Goal: Task Accomplishment & Management: Manage account settings

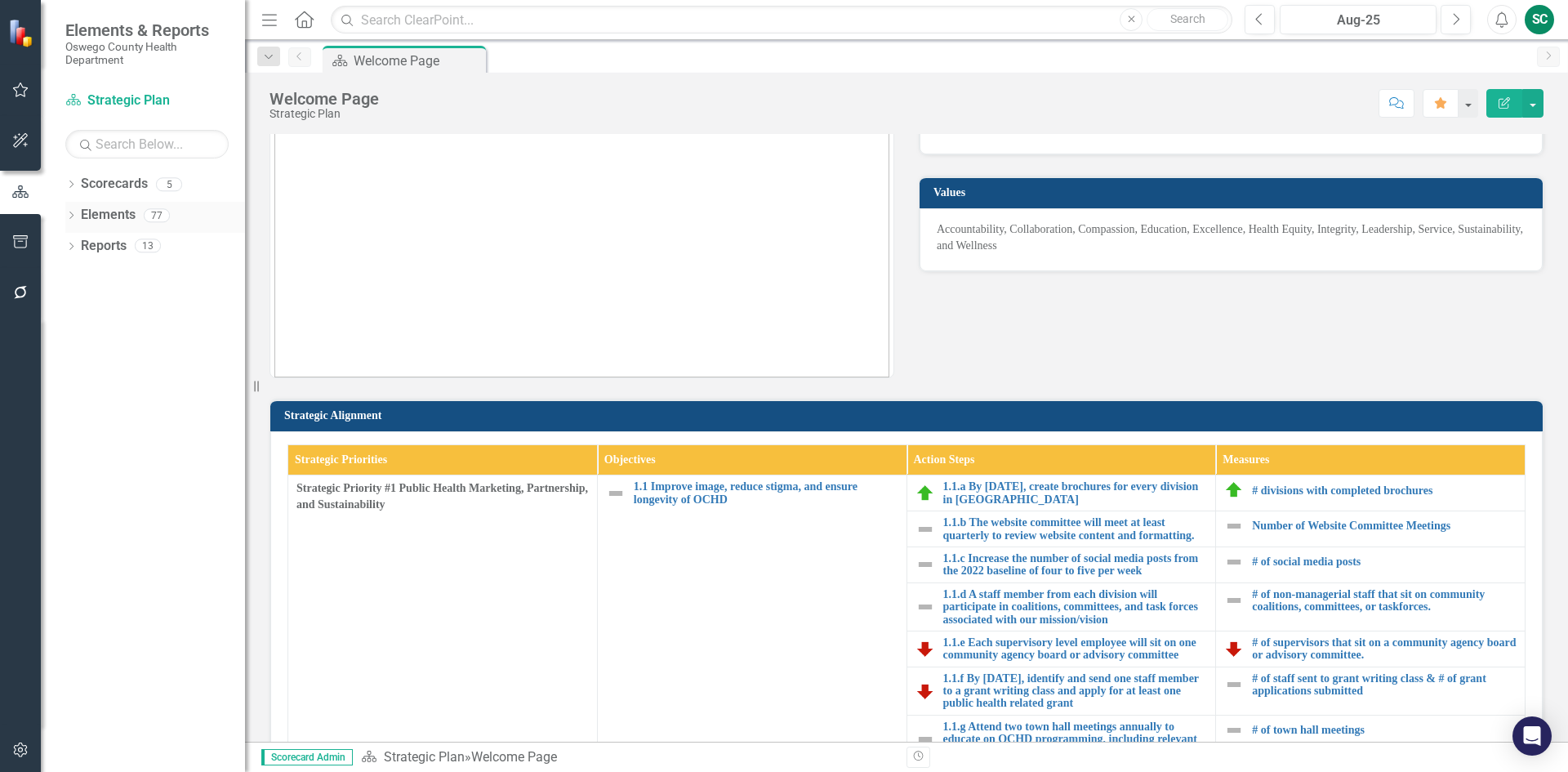
scroll to position [82, 0]
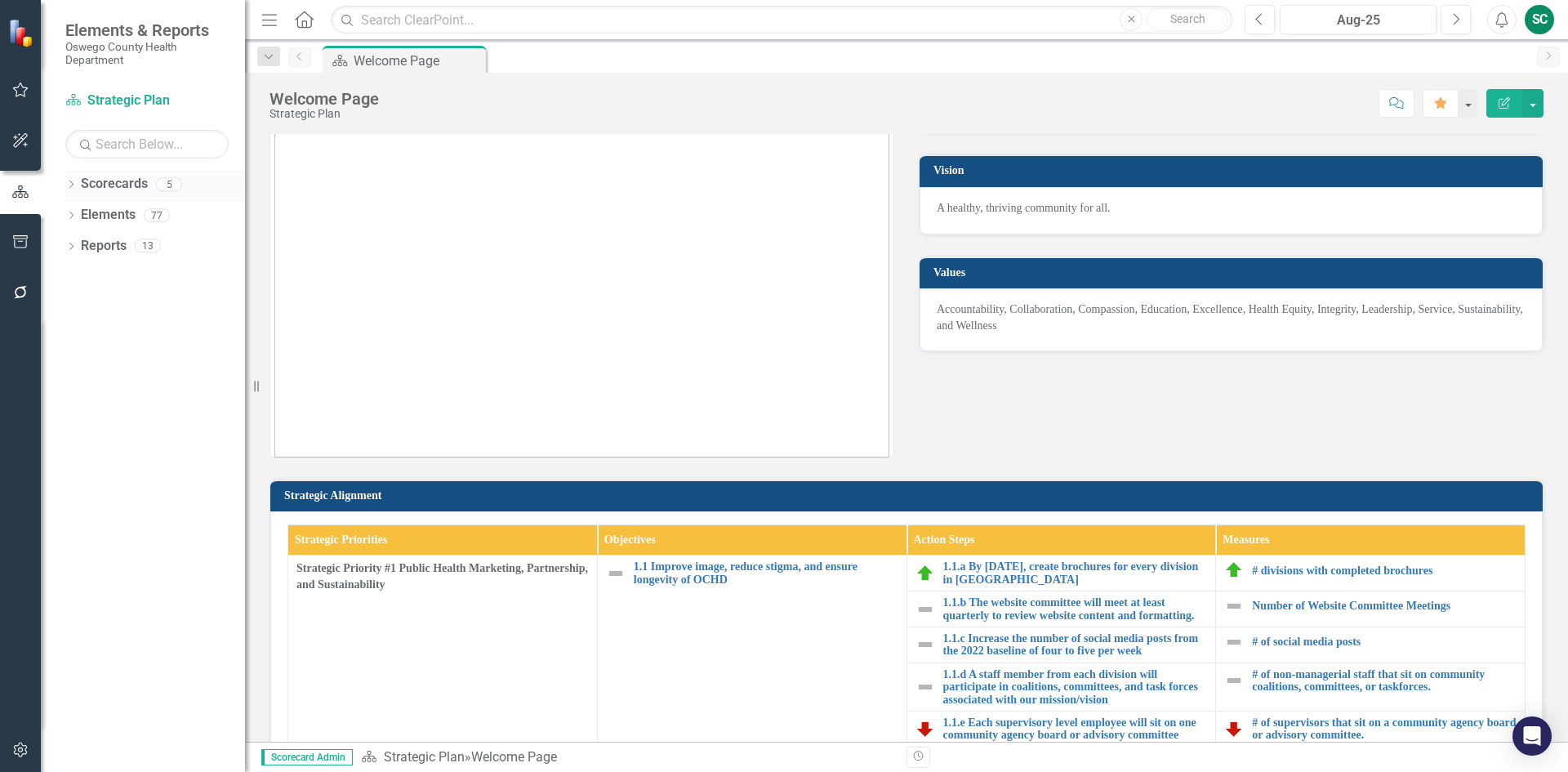
click at [129, 184] on link "Scorecards" at bounding box center [114, 184] width 67 height 19
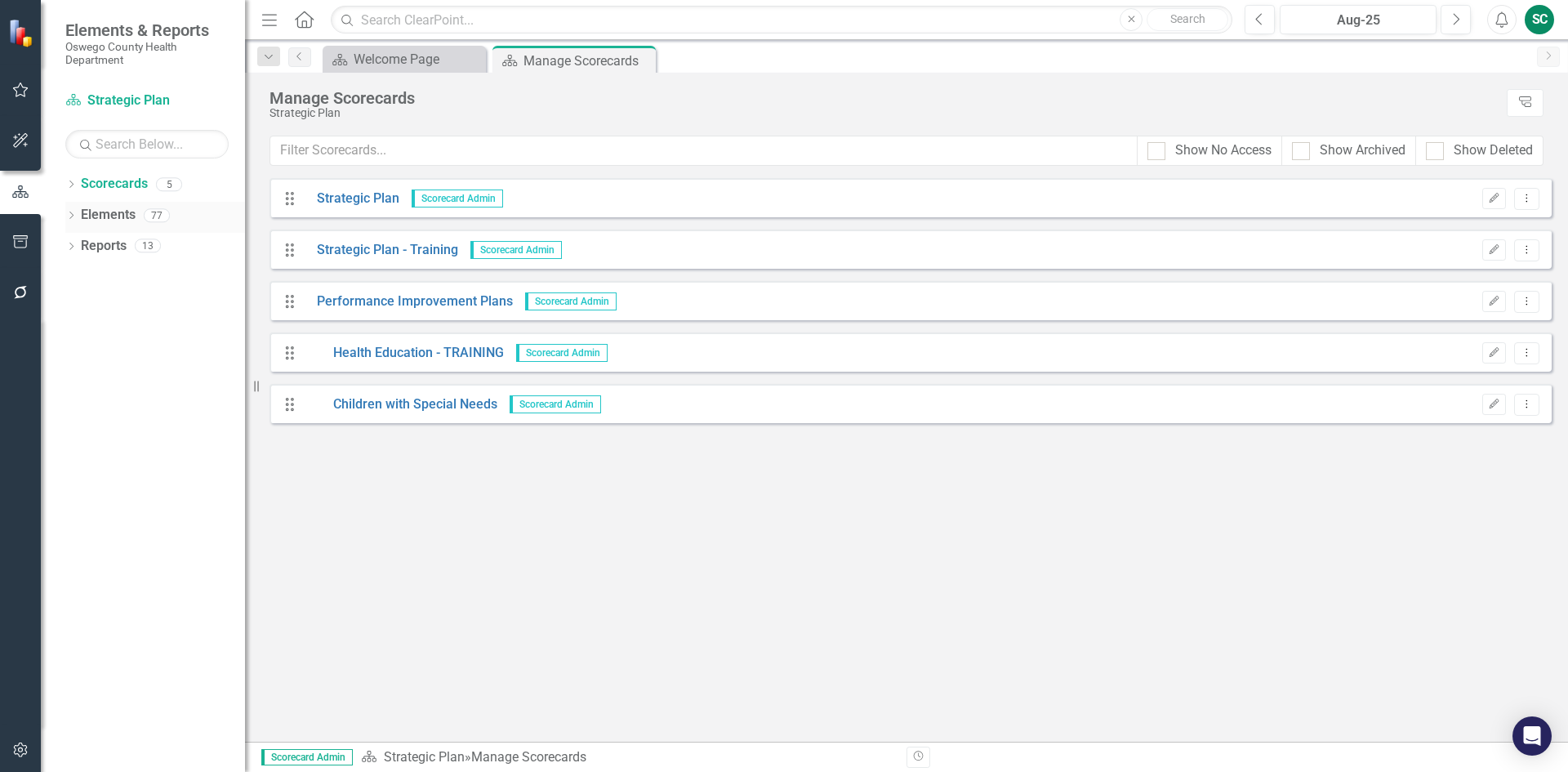
click at [109, 214] on link "Elements" at bounding box center [108, 215] width 55 height 19
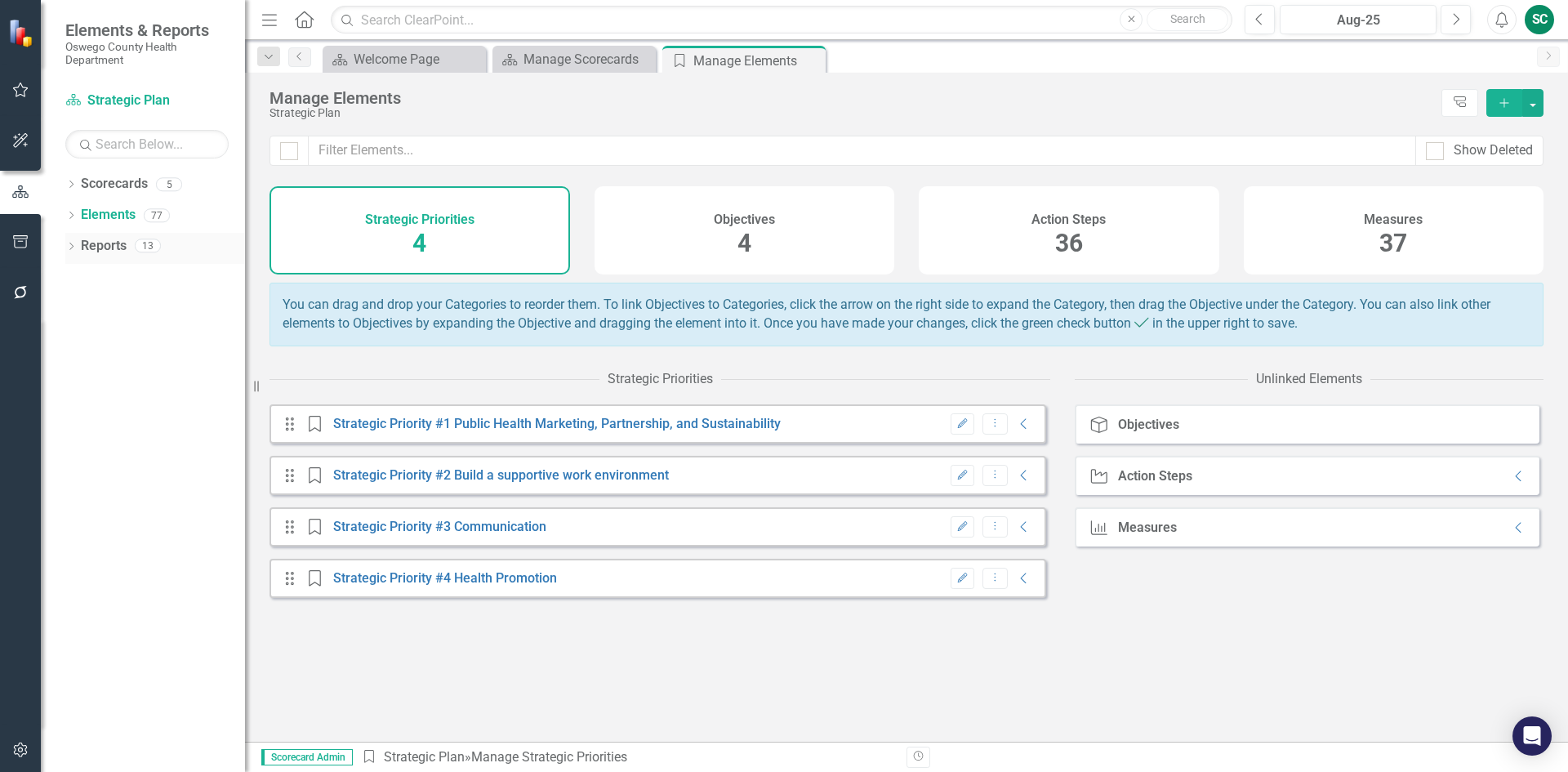
click at [109, 245] on link "Reports" at bounding box center [103, 246] width 45 height 19
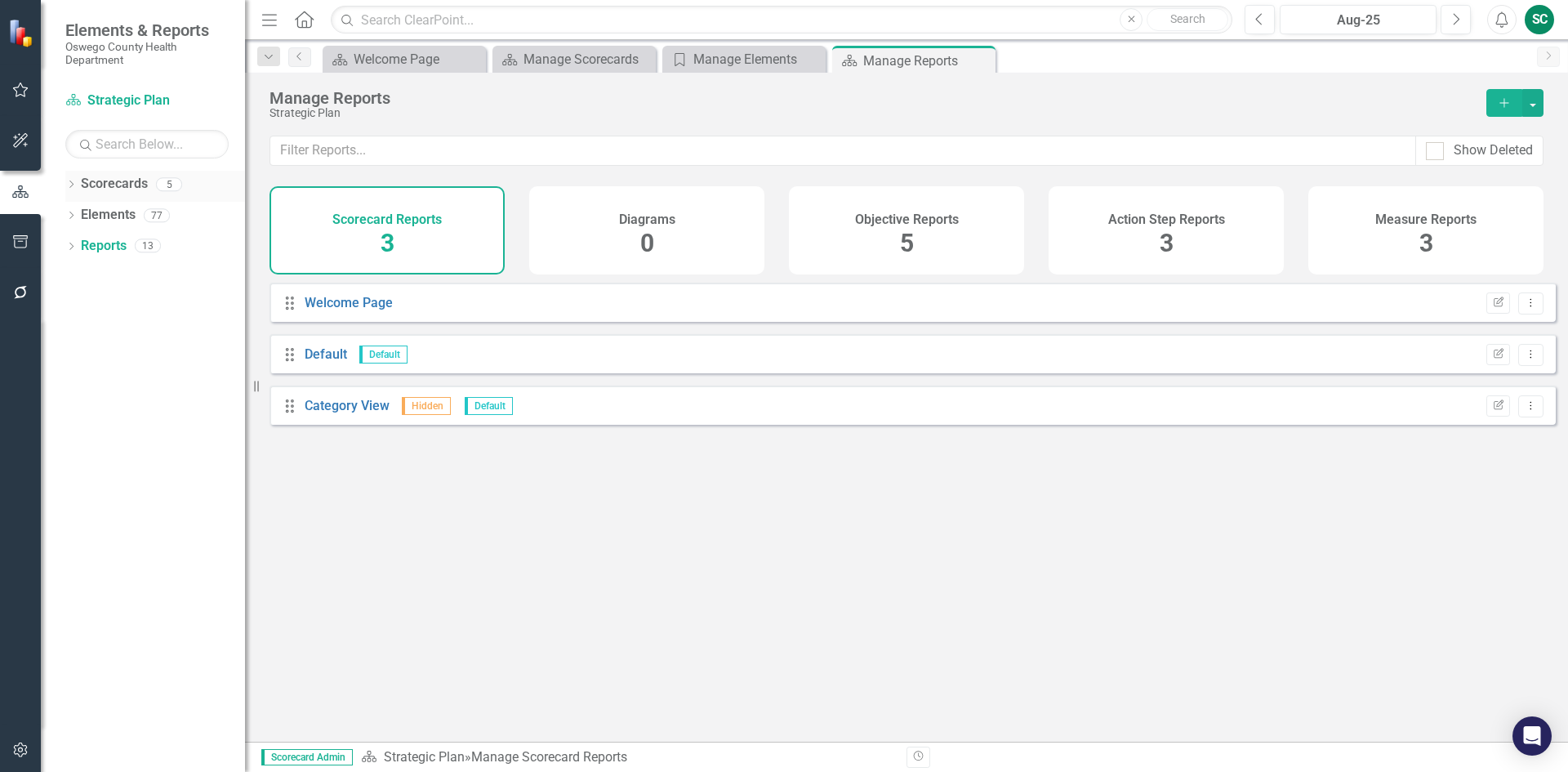
click at [121, 186] on link "Scorecards" at bounding box center [114, 184] width 67 height 19
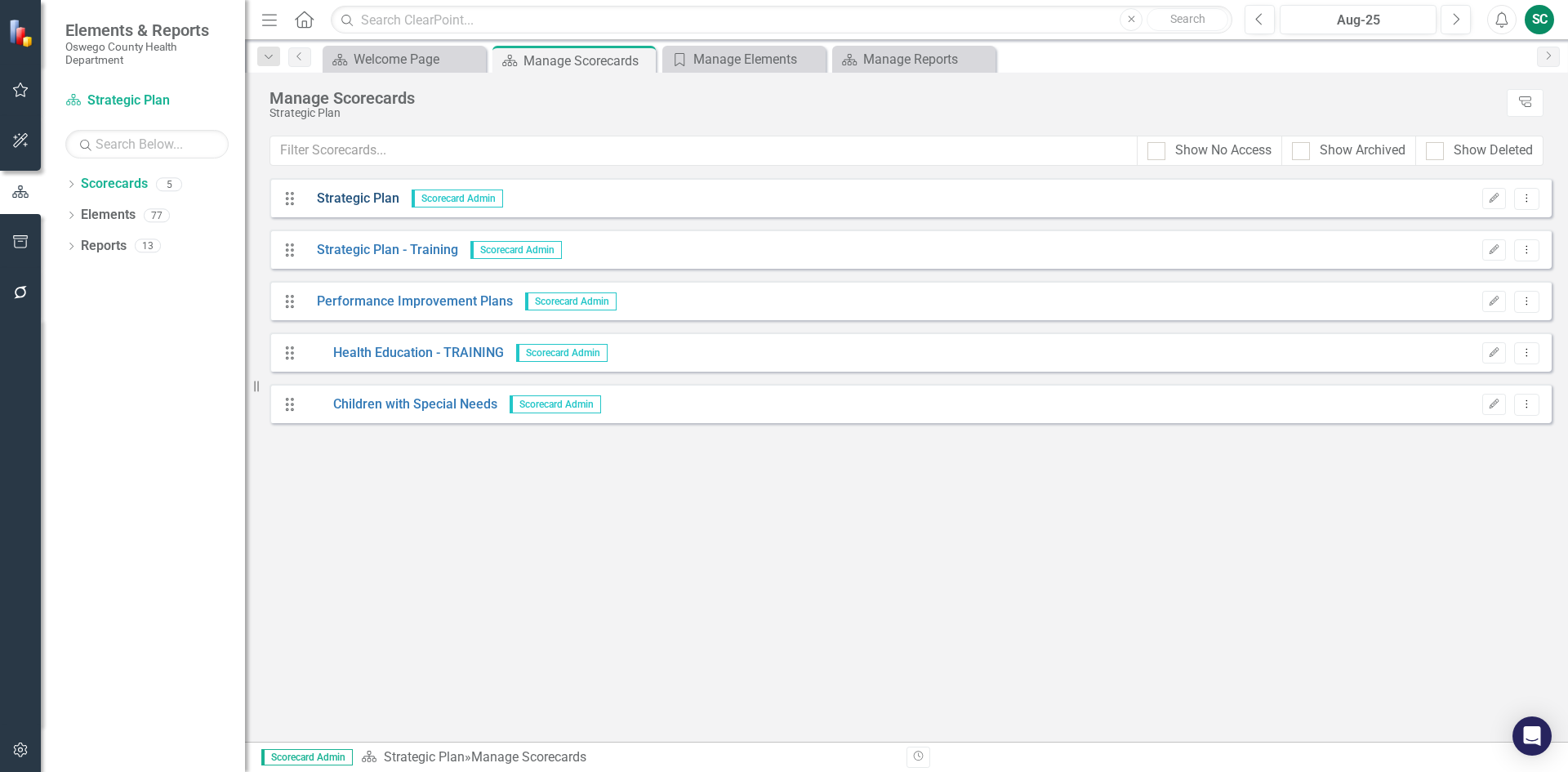
click at [338, 198] on link "Strategic Plan" at bounding box center [352, 199] width 95 height 19
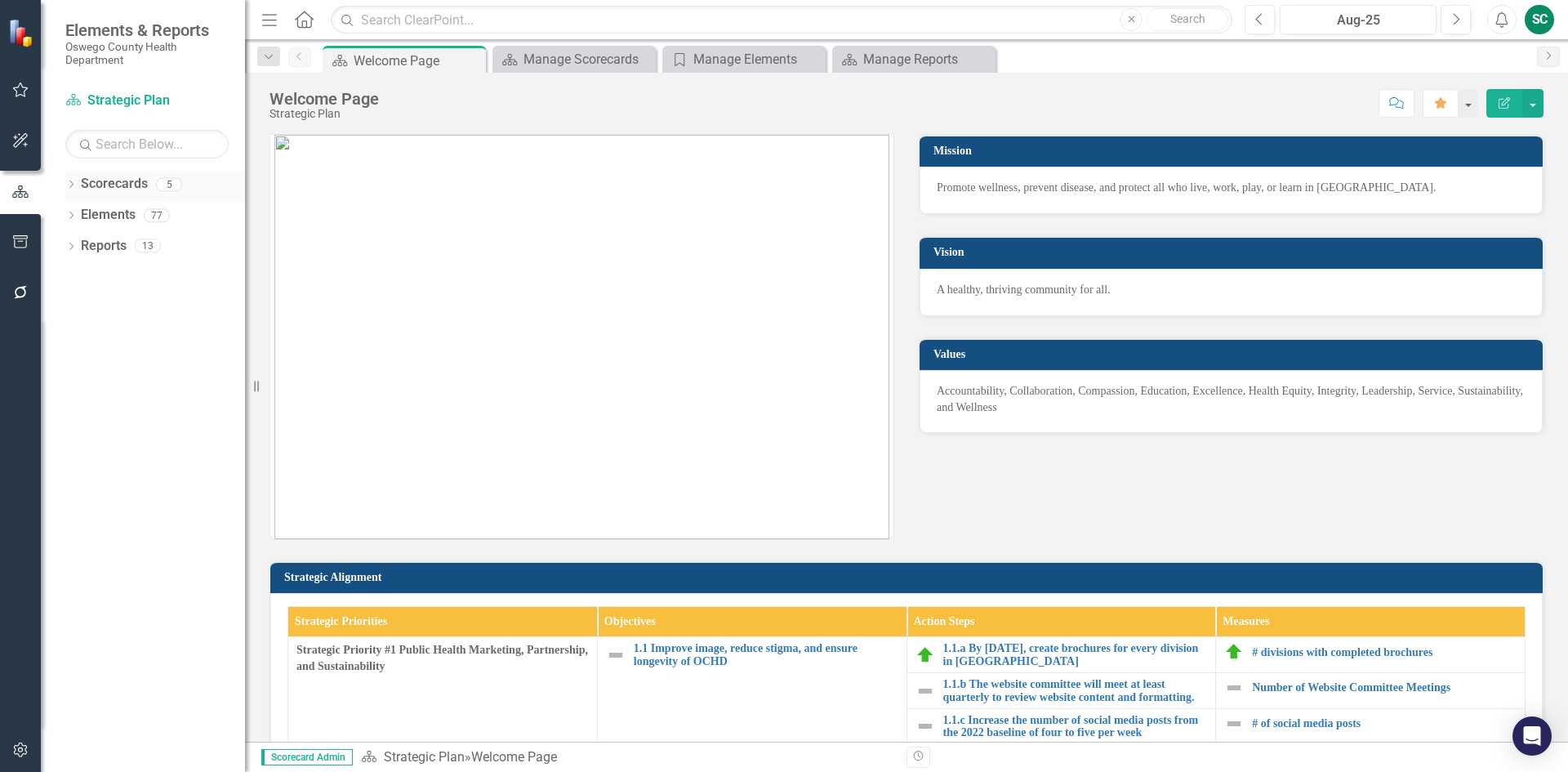
click at [126, 184] on link "Scorecards" at bounding box center [114, 184] width 67 height 19
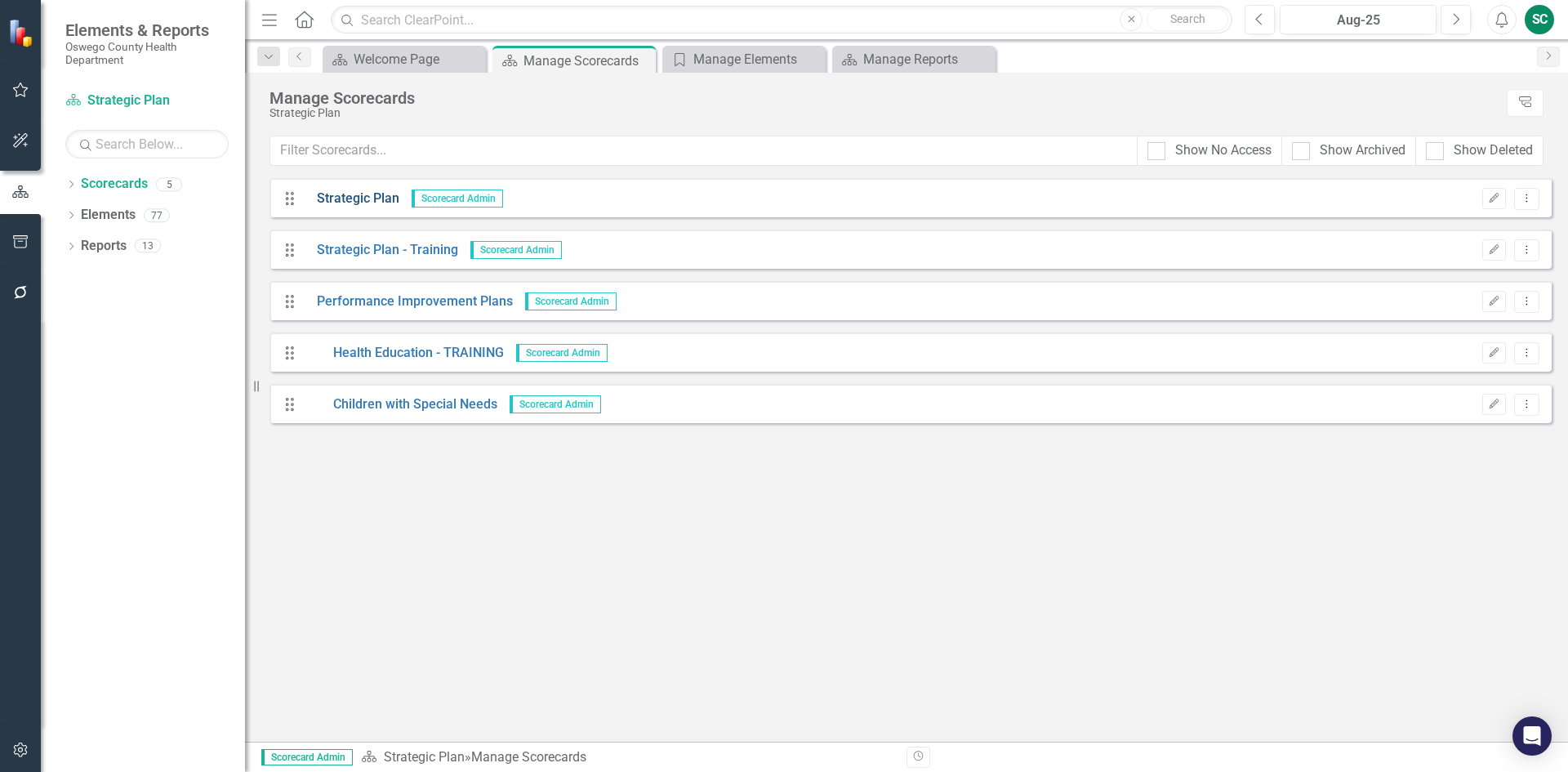
click at [330, 200] on link "Strategic Plan" at bounding box center [352, 199] width 95 height 19
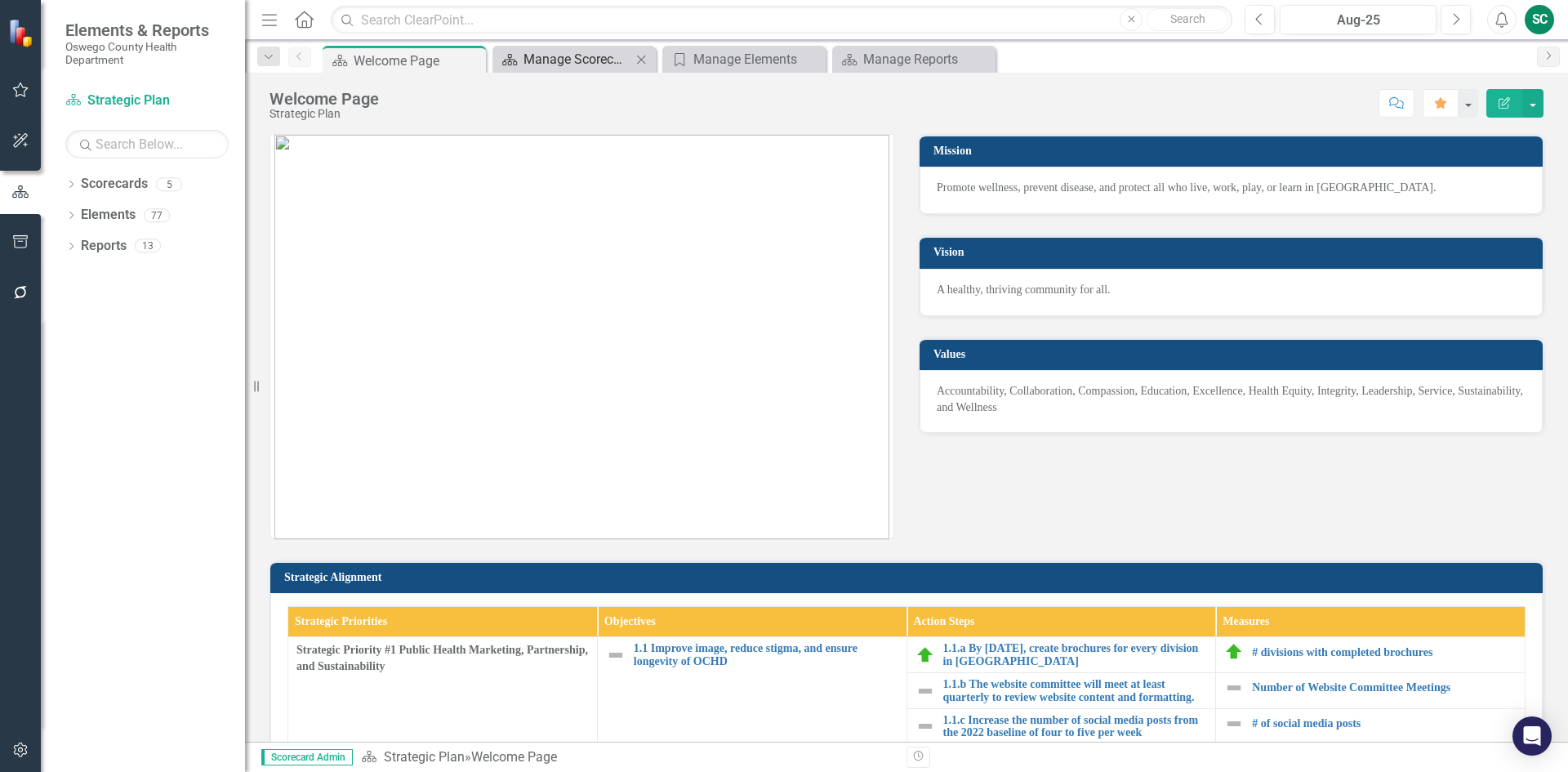
click at [566, 58] on div "Manage Scorecards" at bounding box center [577, 59] width 108 height 20
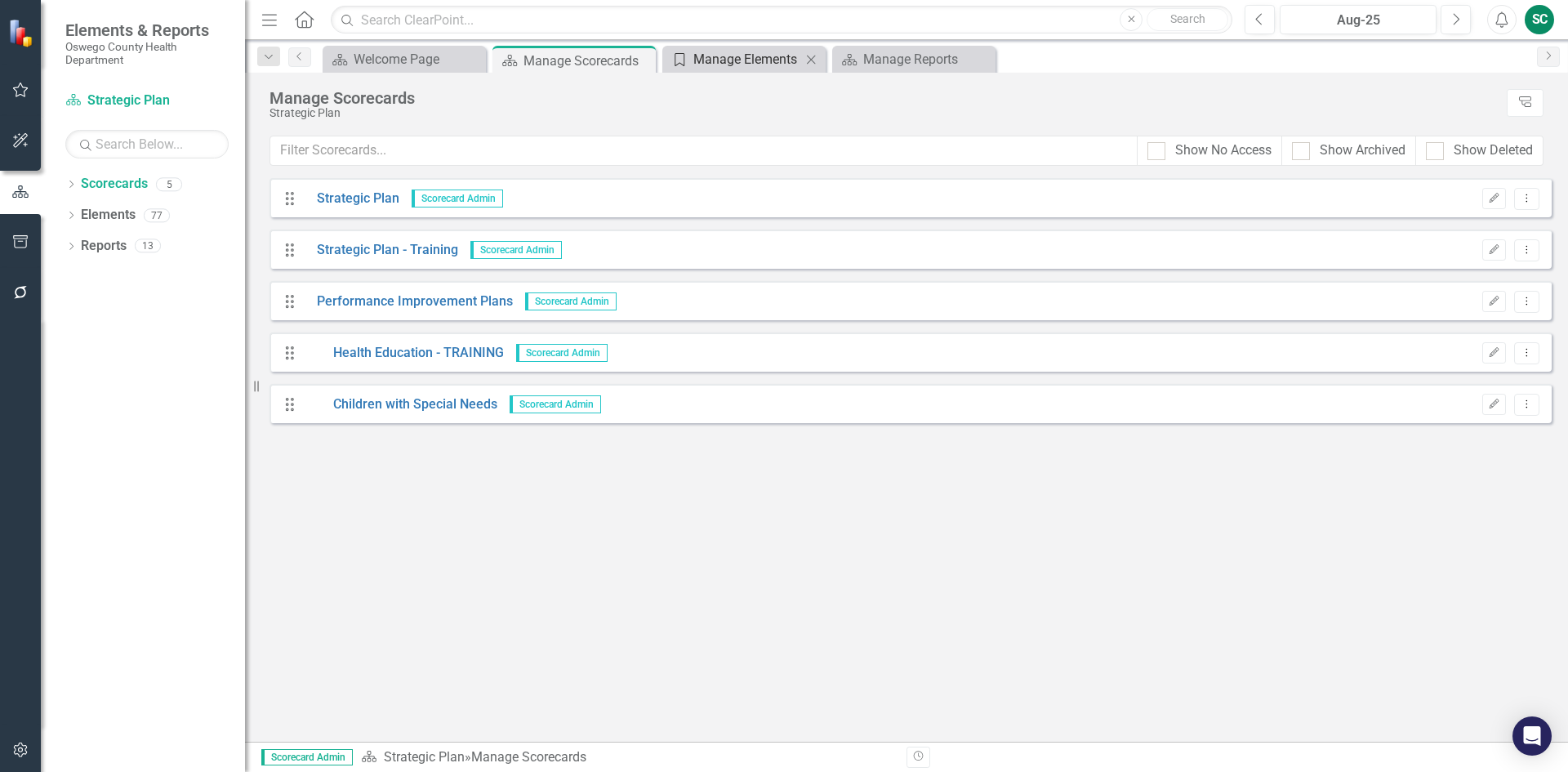
drag, startPoint x: 758, startPoint y: 77, endPoint x: 758, endPoint y: 59, distance: 18.0
click at [758, 63] on div "Menu Home Search Close Search Previous Aug-25 Next Alerts SC User Edit Profile …" at bounding box center [906, 386] width 1323 height 772
click at [758, 57] on div "Manage Elements" at bounding box center [747, 59] width 108 height 20
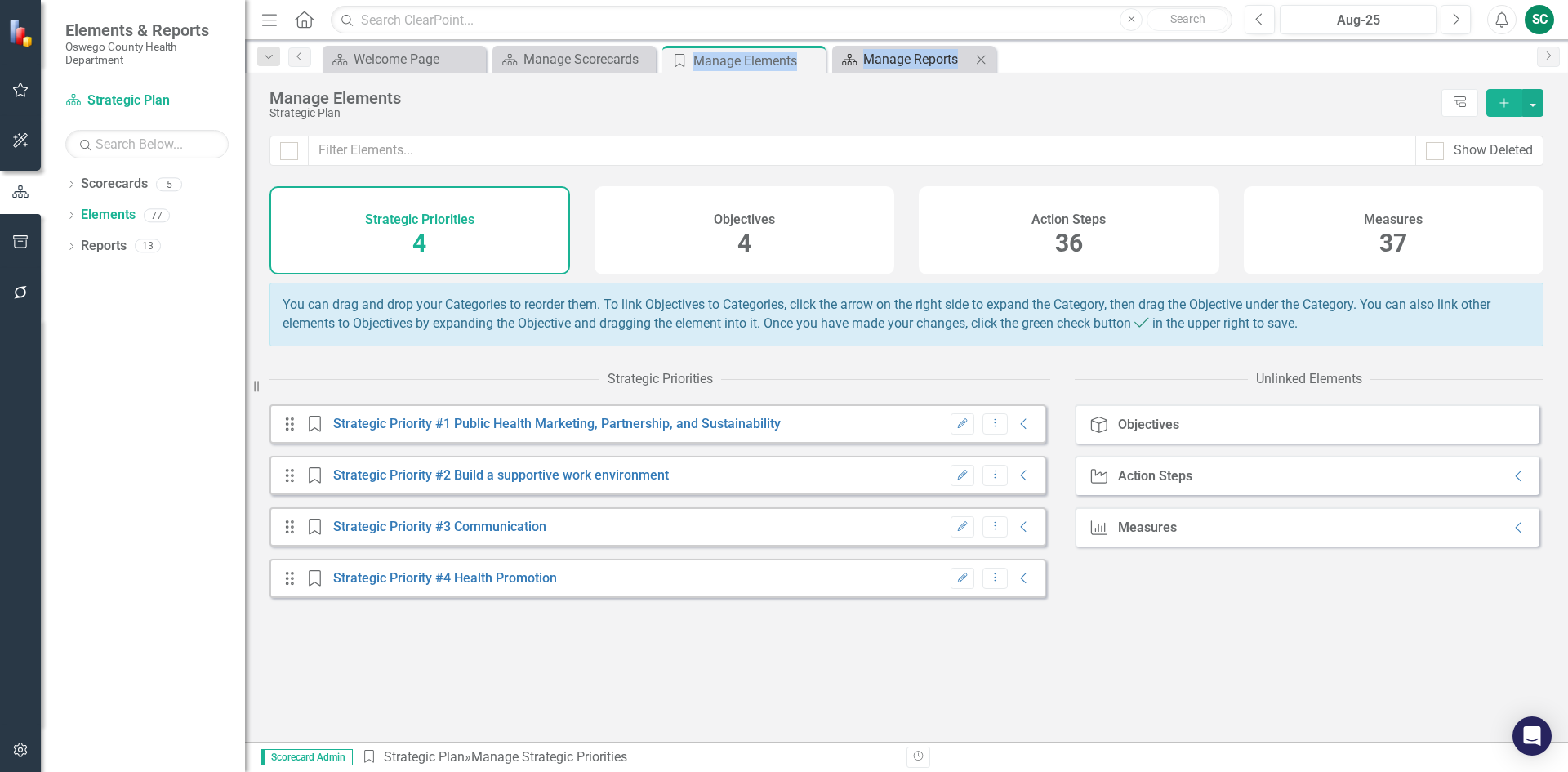
click at [913, 59] on div "Manage Reports" at bounding box center [917, 59] width 108 height 20
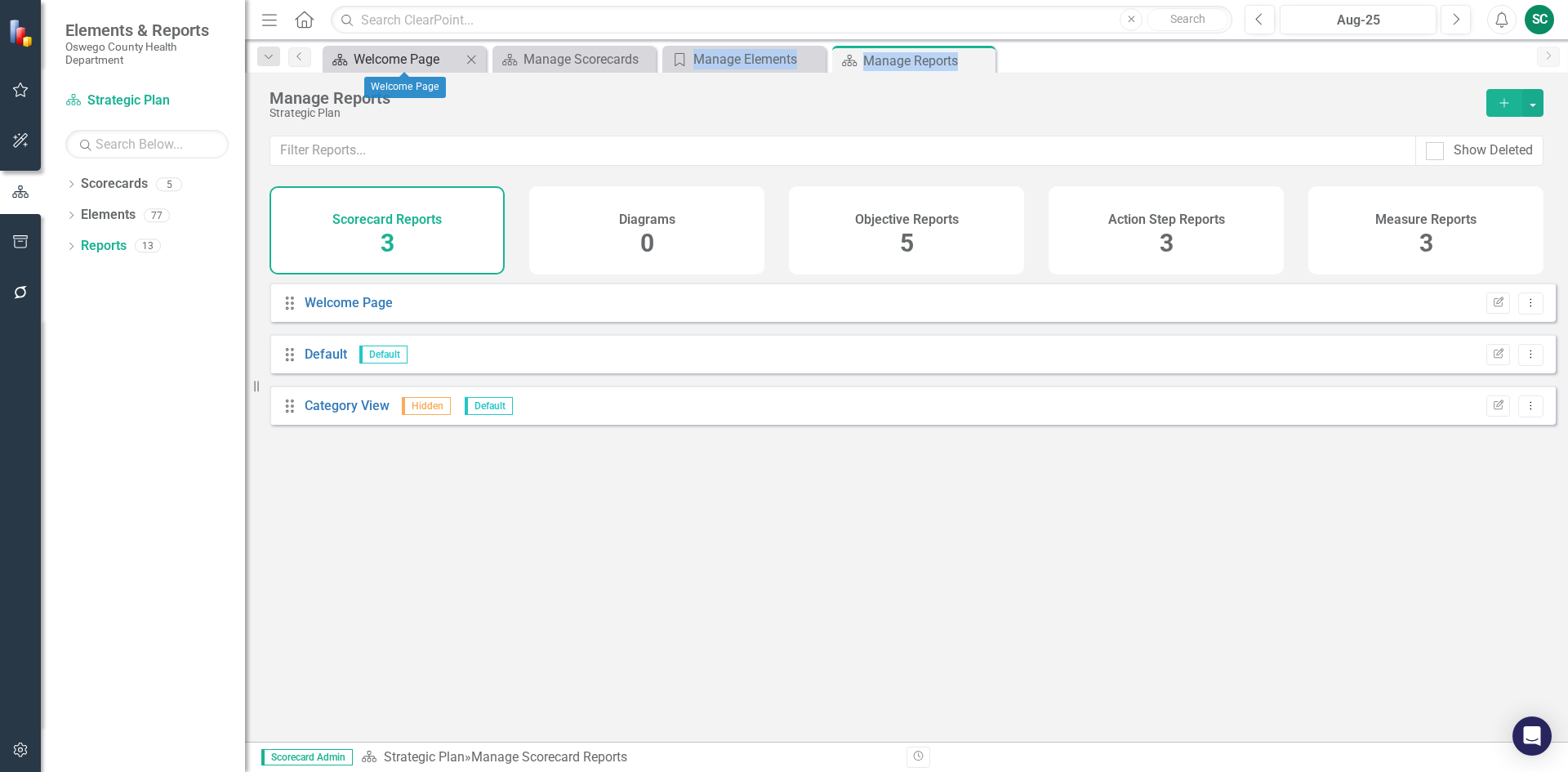
click at [431, 60] on div "Welcome Page" at bounding box center [407, 59] width 108 height 20
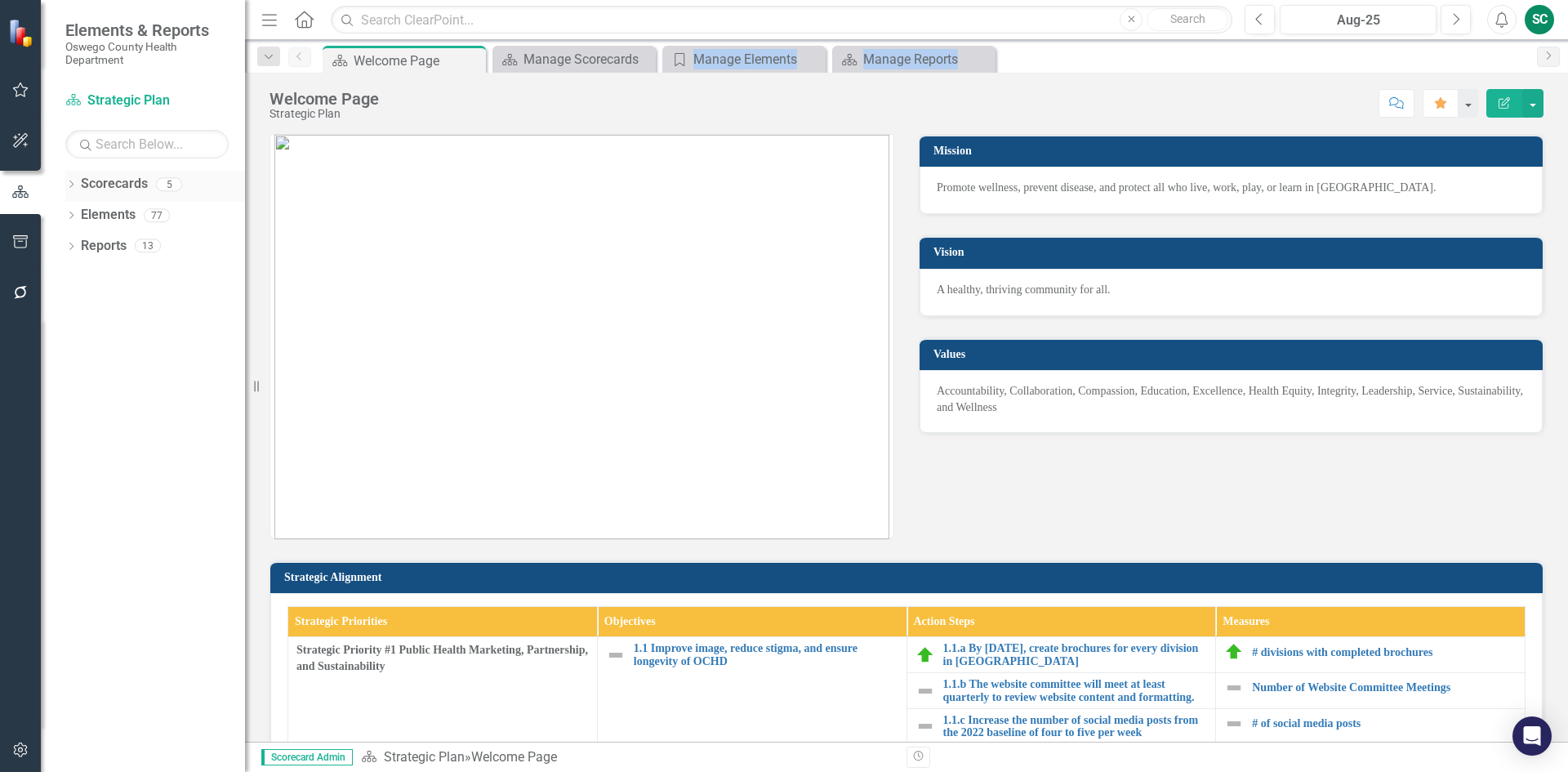
click at [102, 187] on link "Scorecards" at bounding box center [114, 184] width 67 height 19
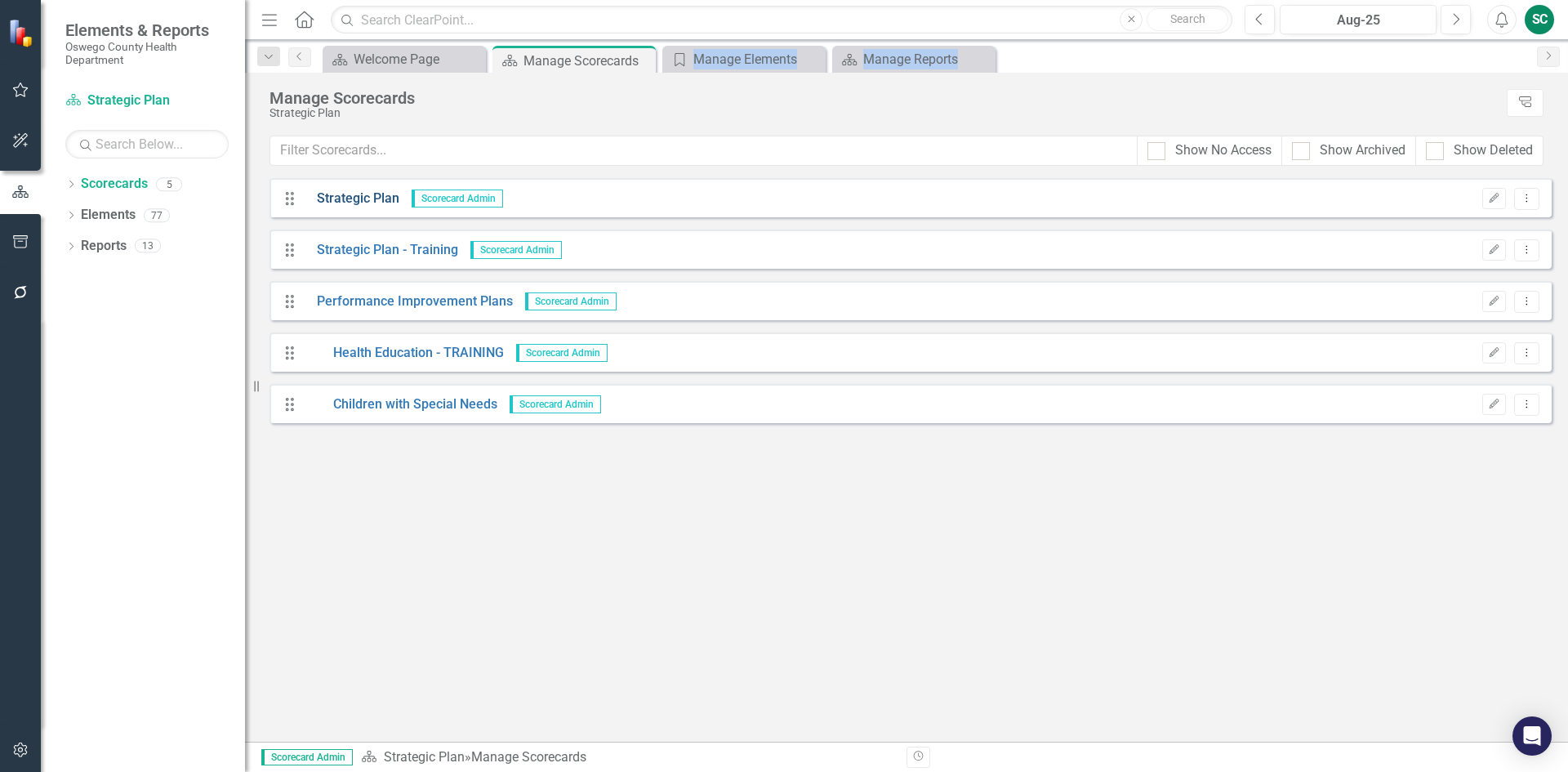
click at [351, 199] on link "Strategic Plan" at bounding box center [352, 199] width 95 height 19
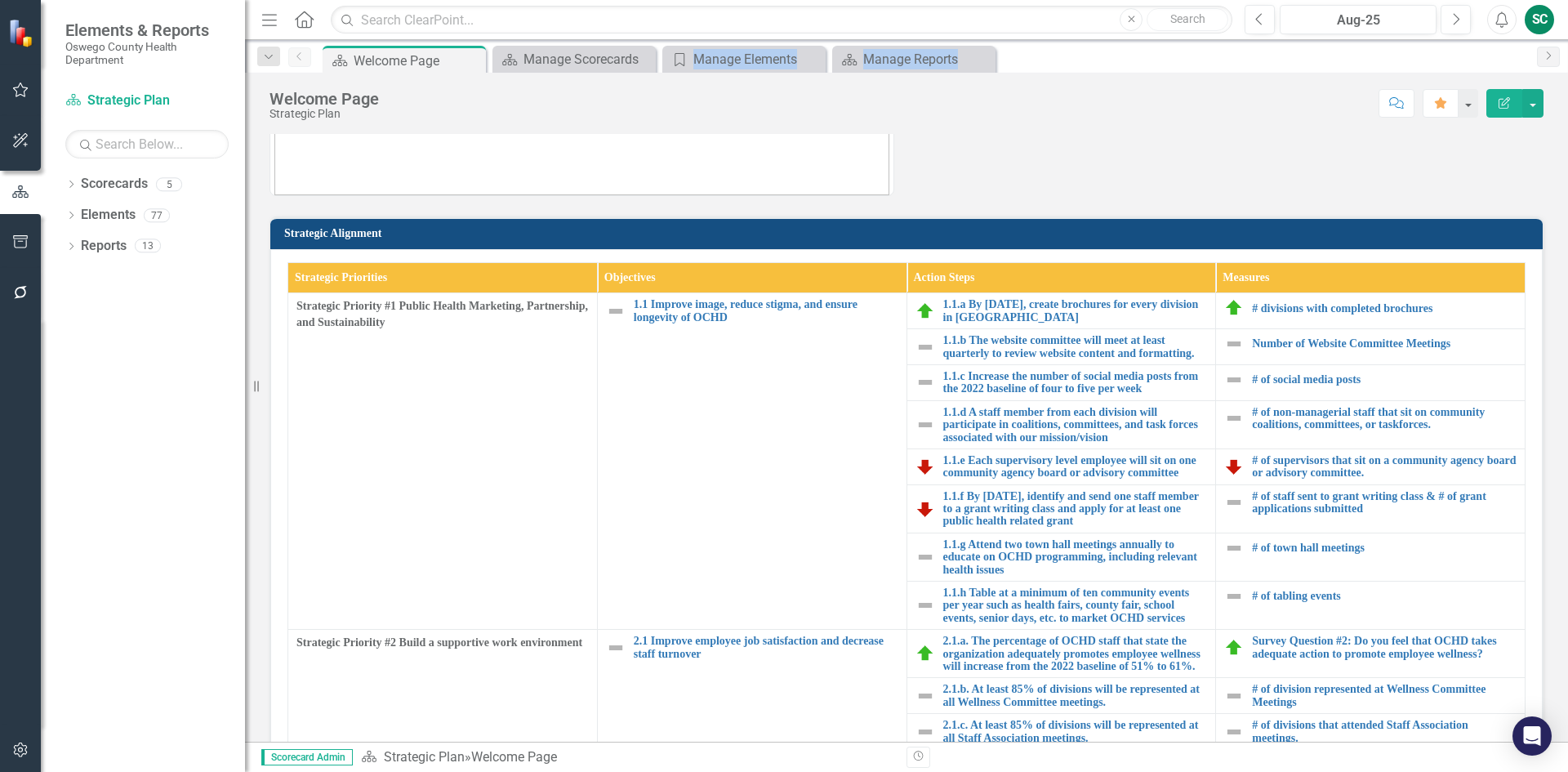
scroll to position [408, 0]
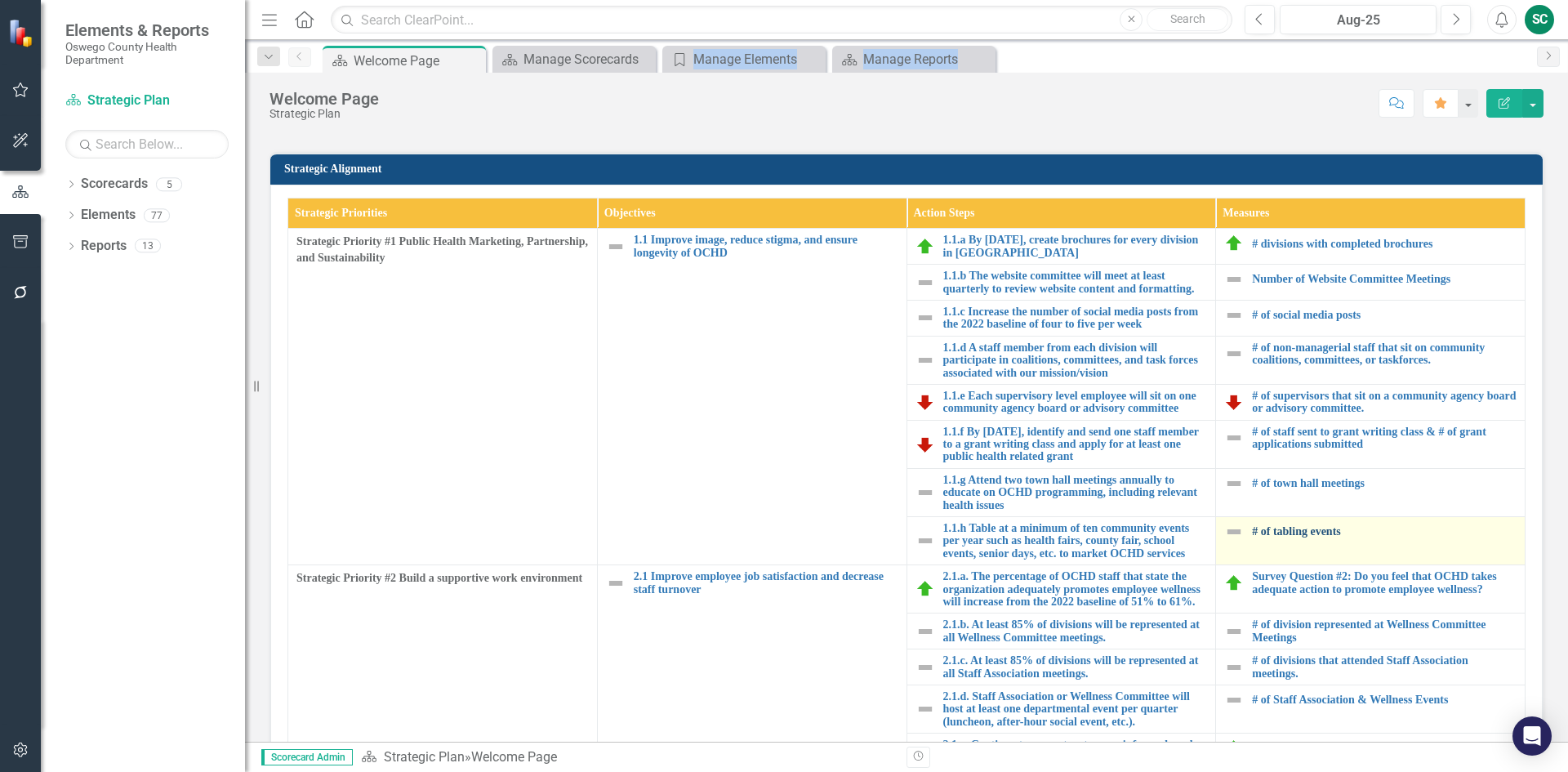
click at [1275, 535] on link "# of tabling events" at bounding box center [1383, 531] width 264 height 12
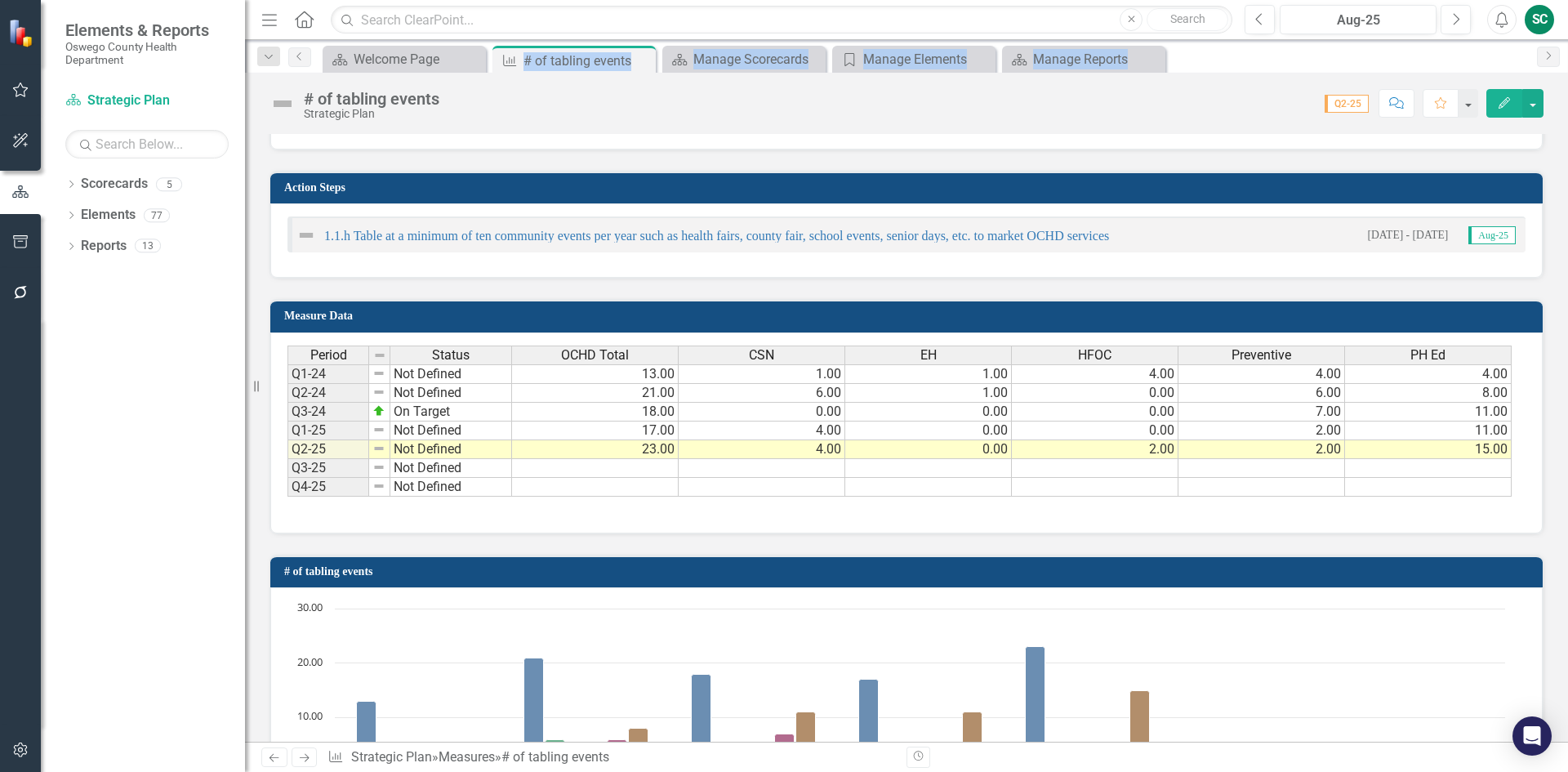
scroll to position [490, 0]
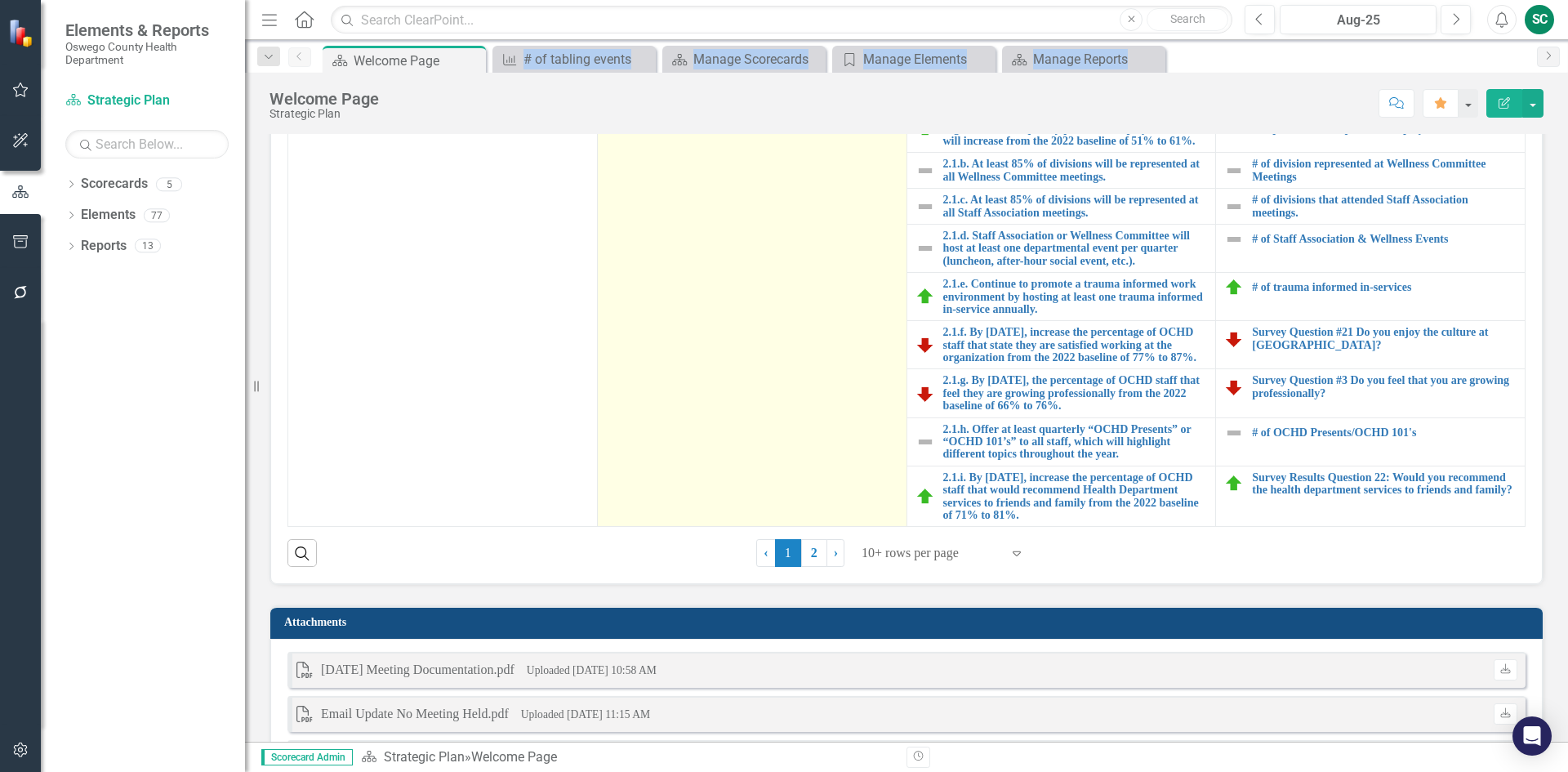
scroll to position [653, 0]
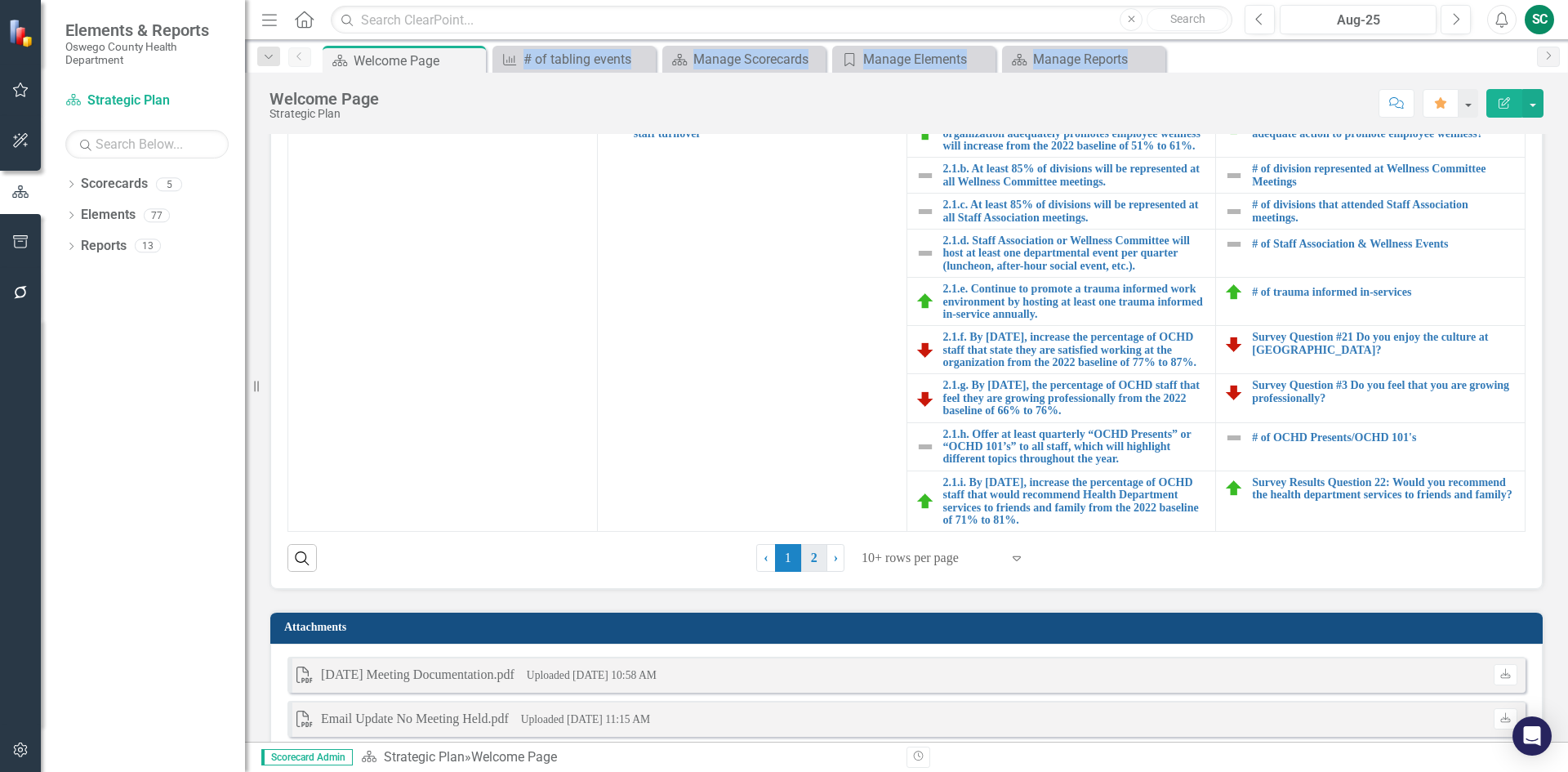
click at [803, 560] on link "2" at bounding box center [814, 558] width 26 height 28
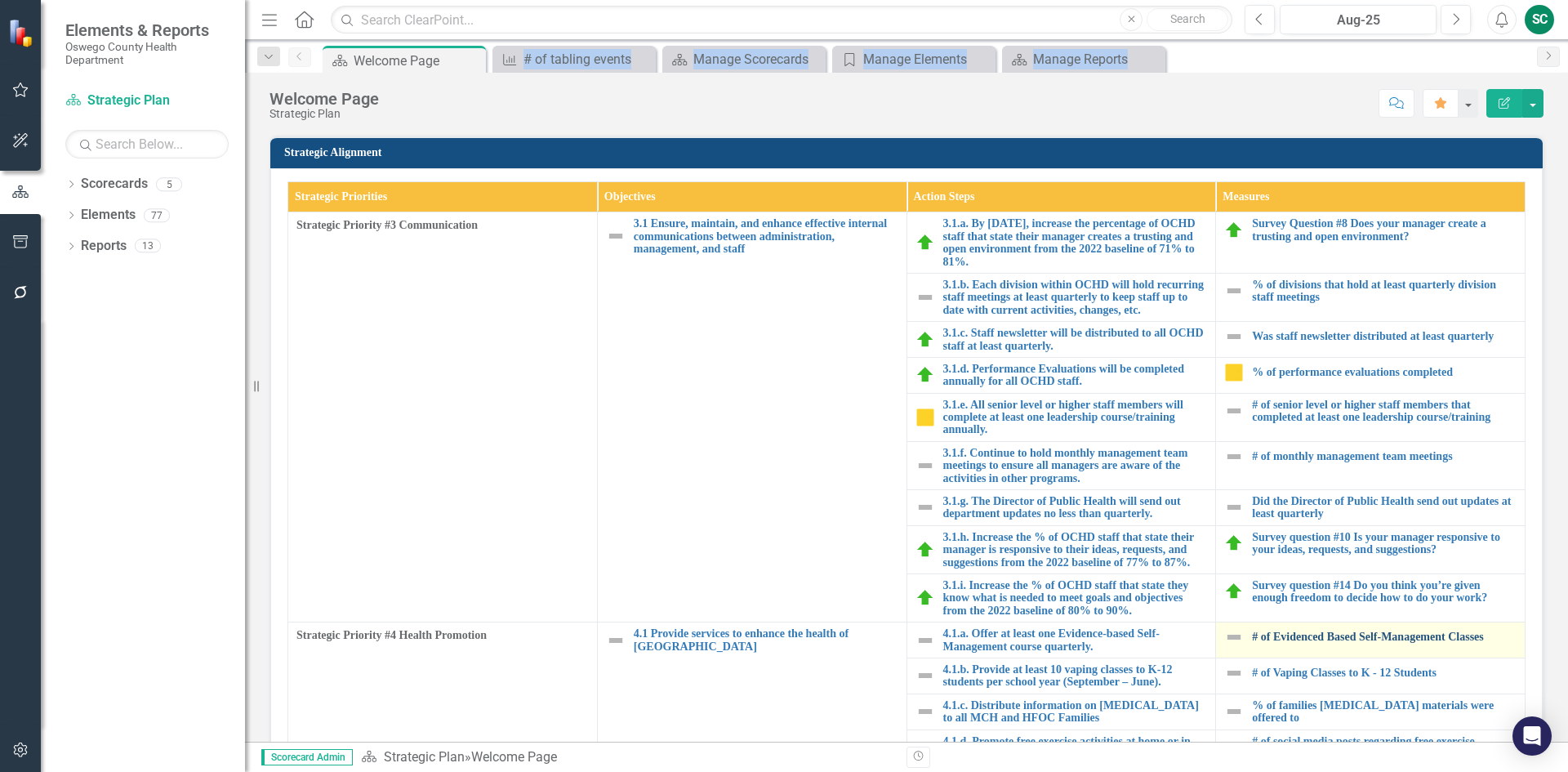
scroll to position [408, 0]
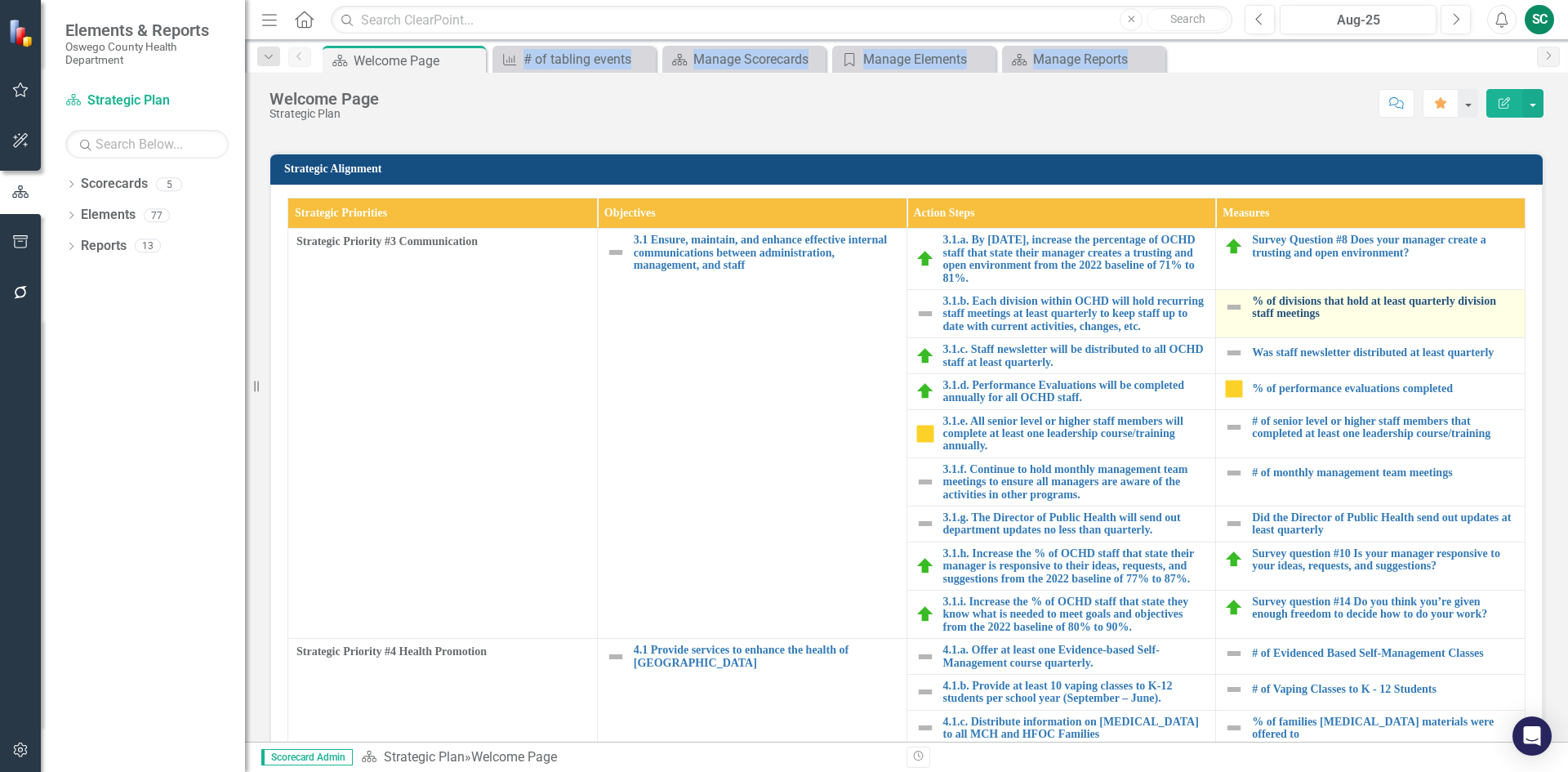
click at [1271, 302] on link "% of divisions that hold at least quarterly division staff meetings" at bounding box center [1383, 307] width 264 height 25
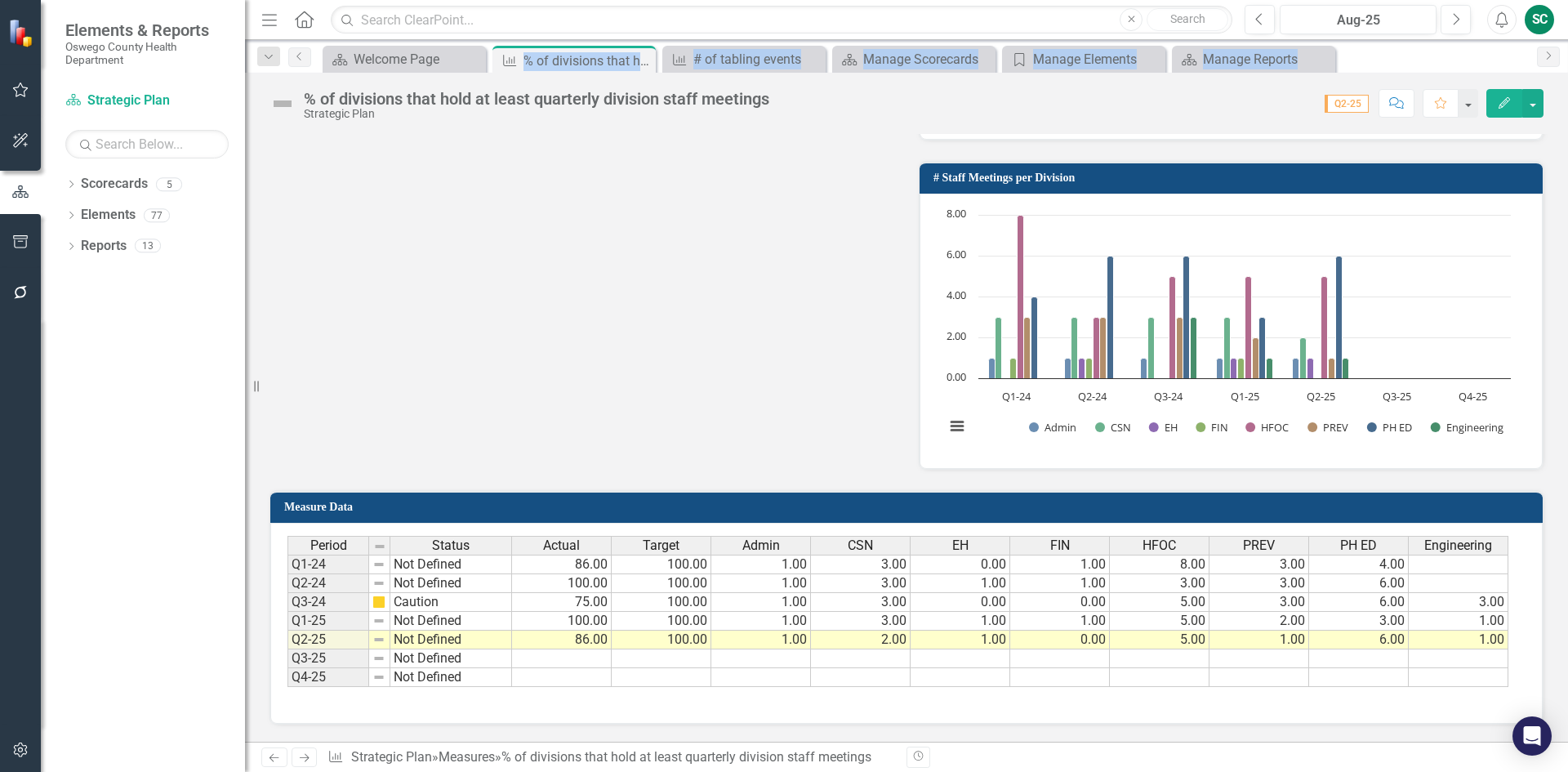
scroll to position [980, 0]
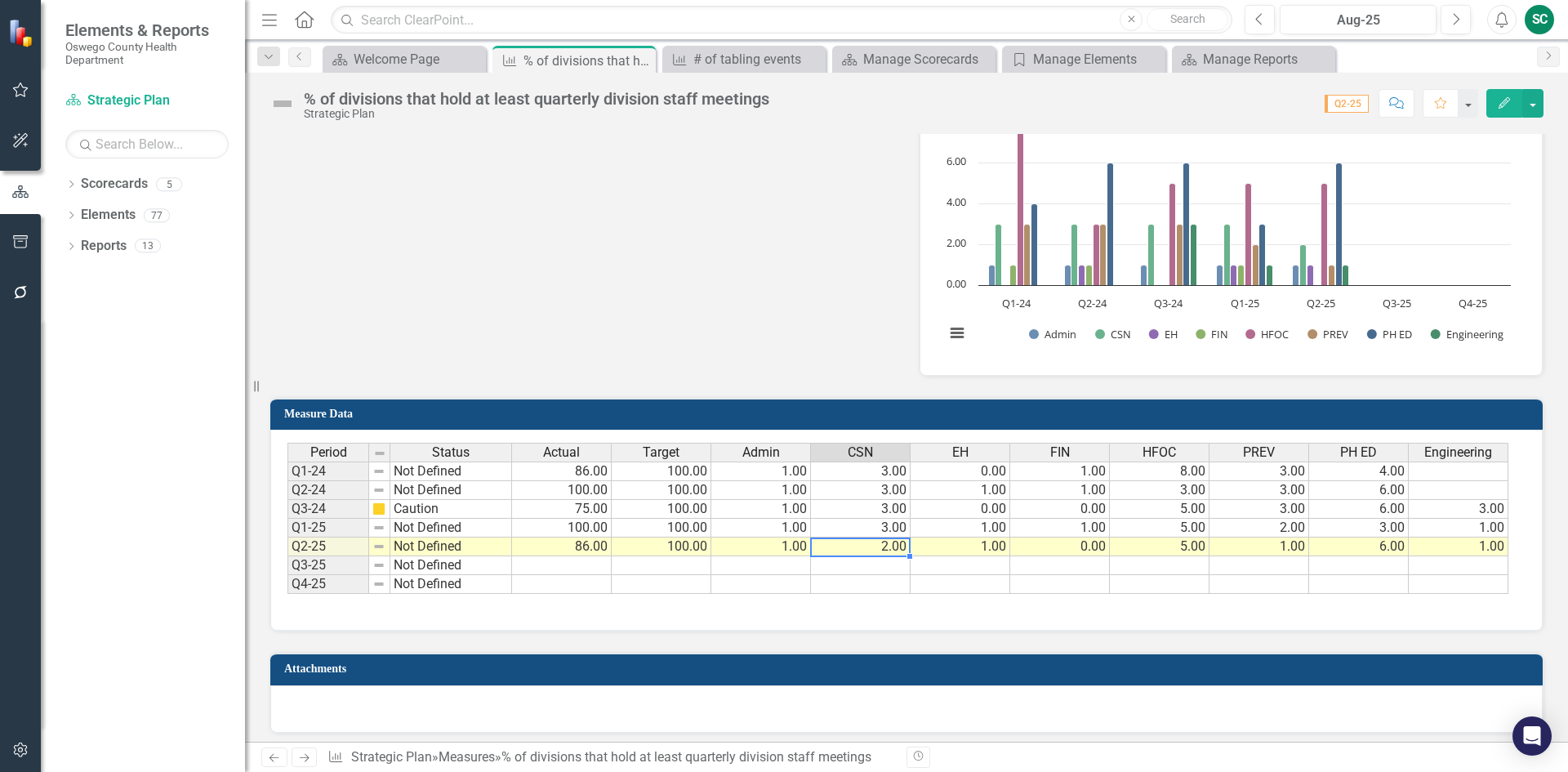
click at [892, 548] on td "2.00" at bounding box center [860, 547] width 99 height 19
type textarea "2"
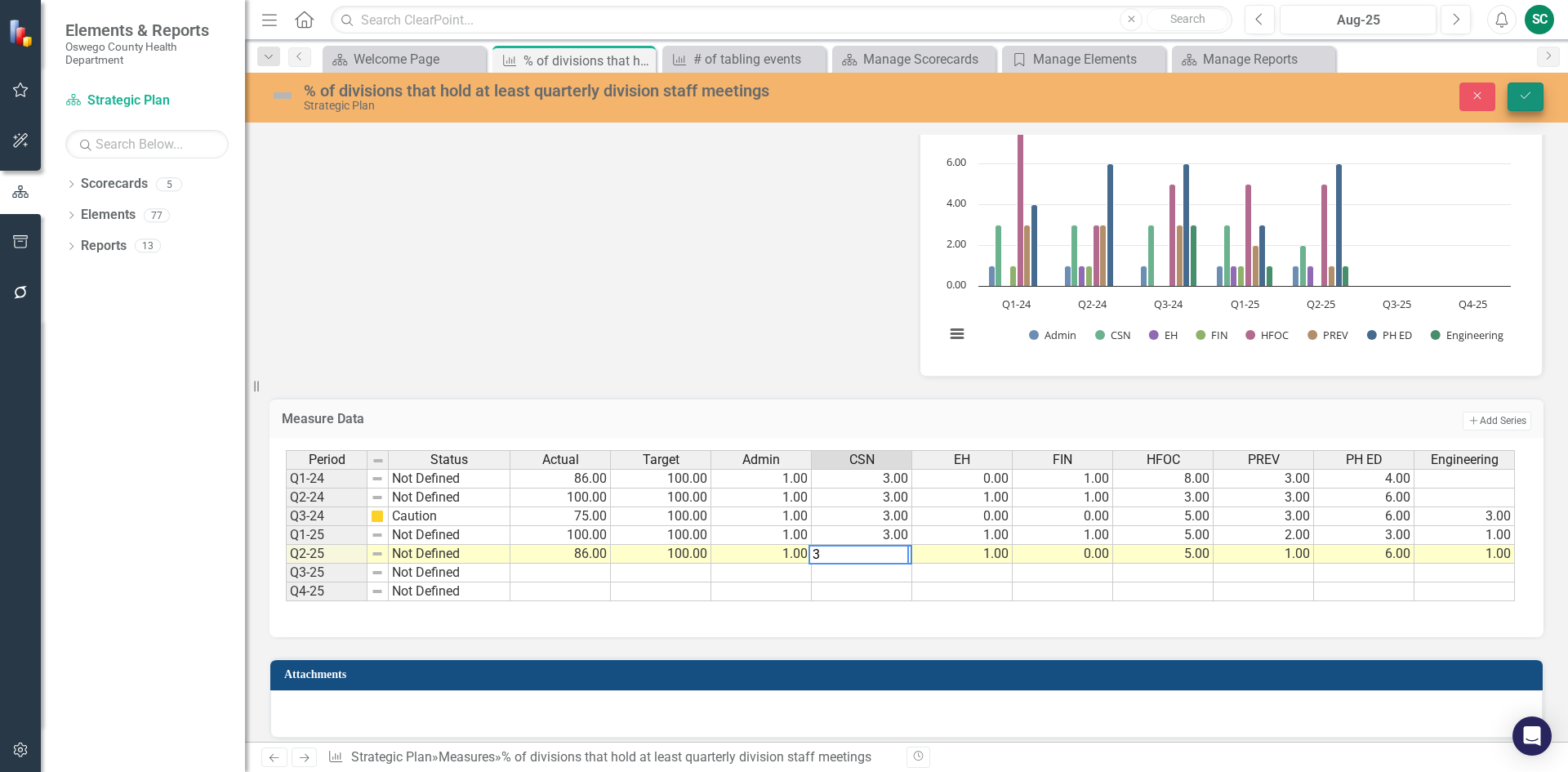
type textarea "3"
click at [1530, 99] on icon "Save" at bounding box center [1525, 96] width 15 height 11
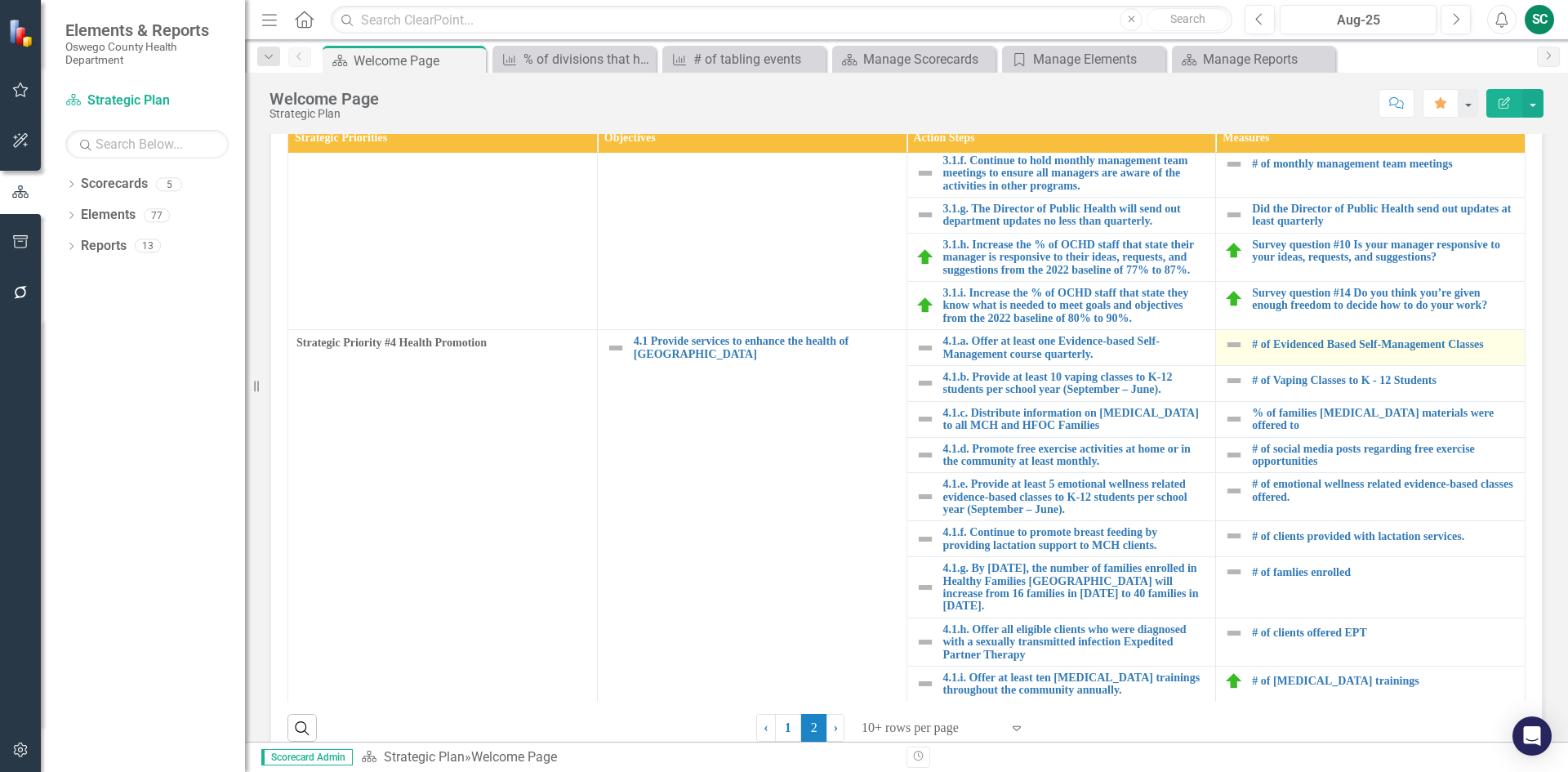
scroll to position [490, 0]
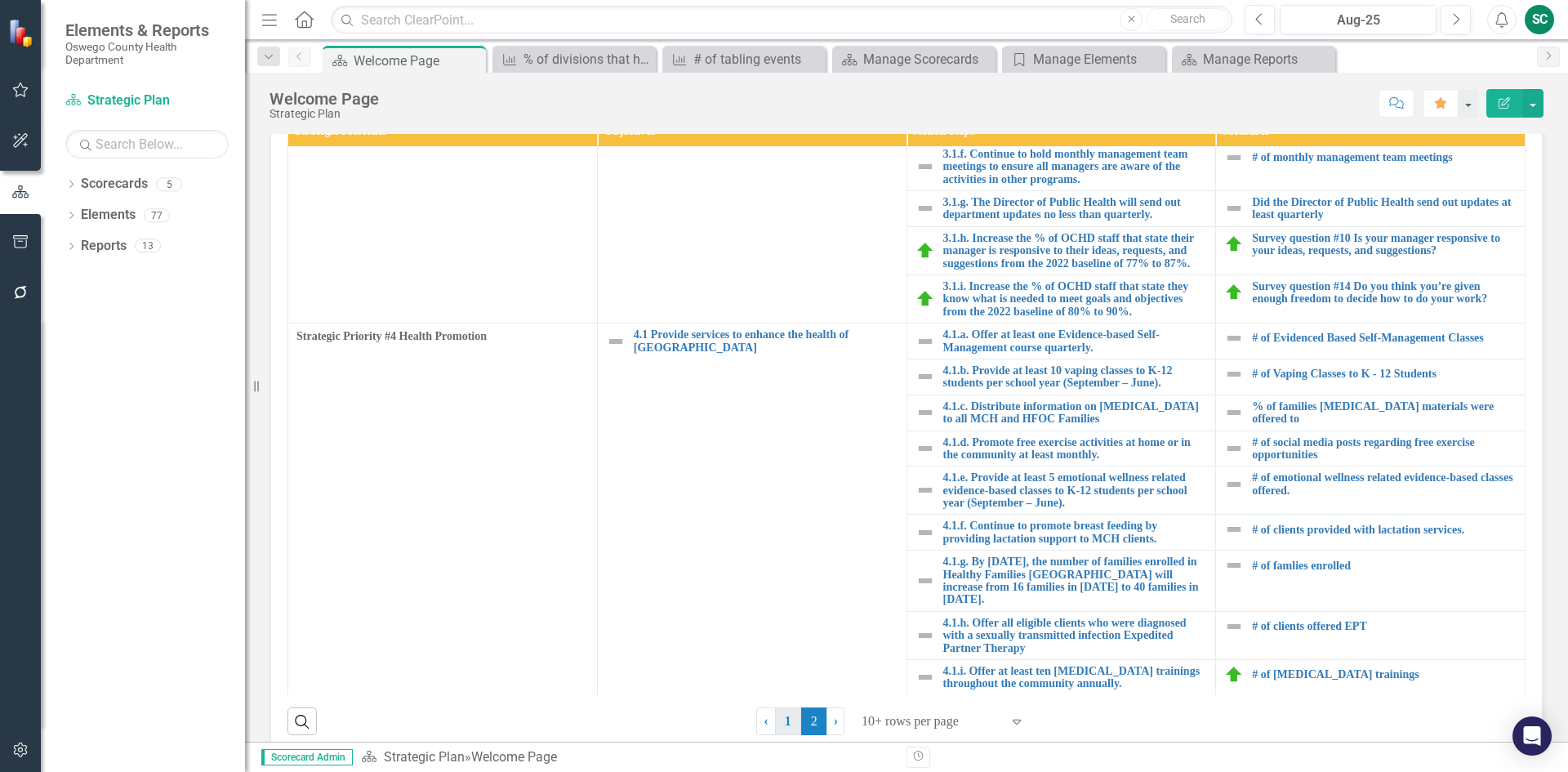
click at [775, 724] on link "1" at bounding box center [788, 721] width 26 height 28
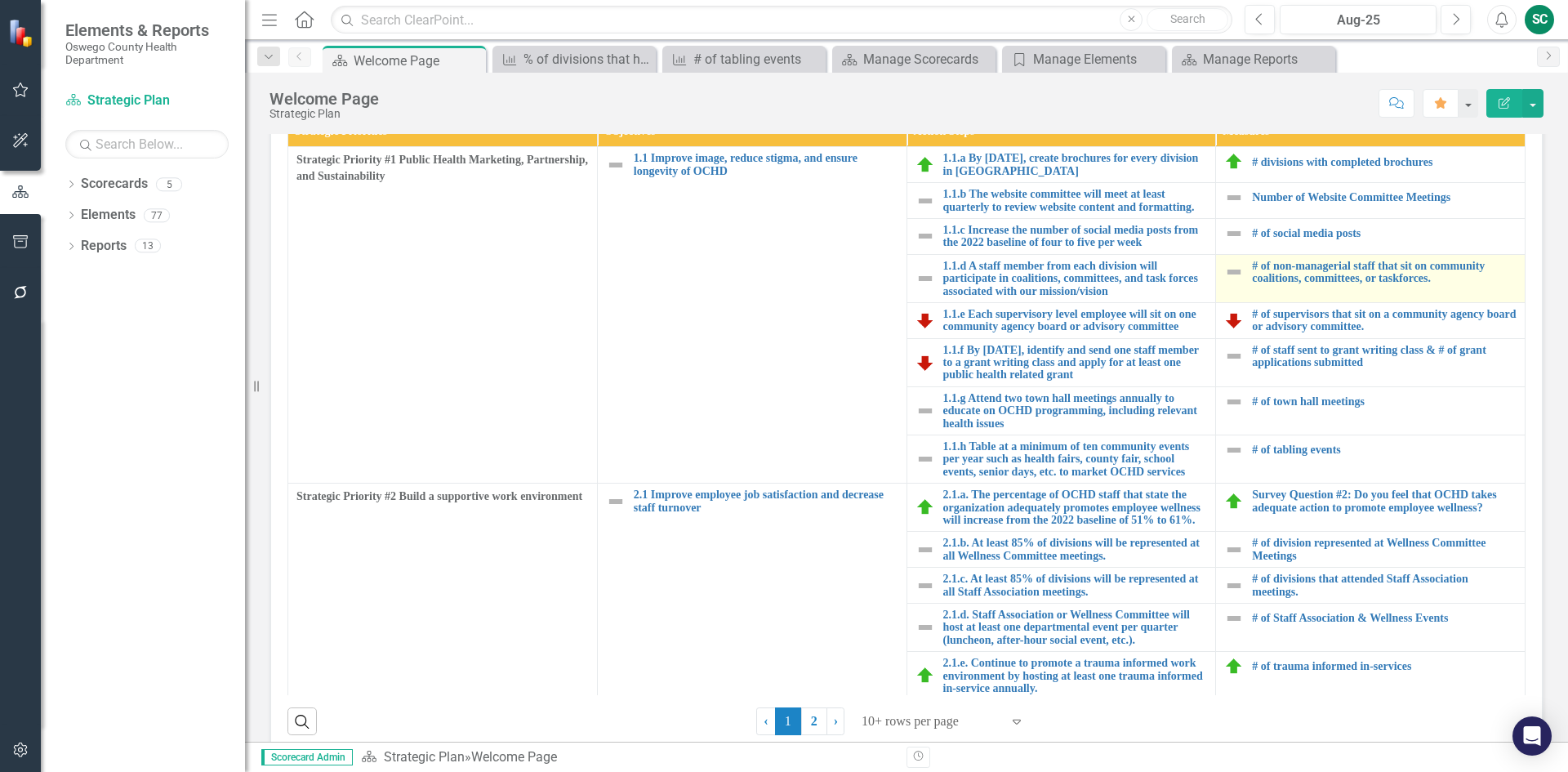
scroll to position [327, 0]
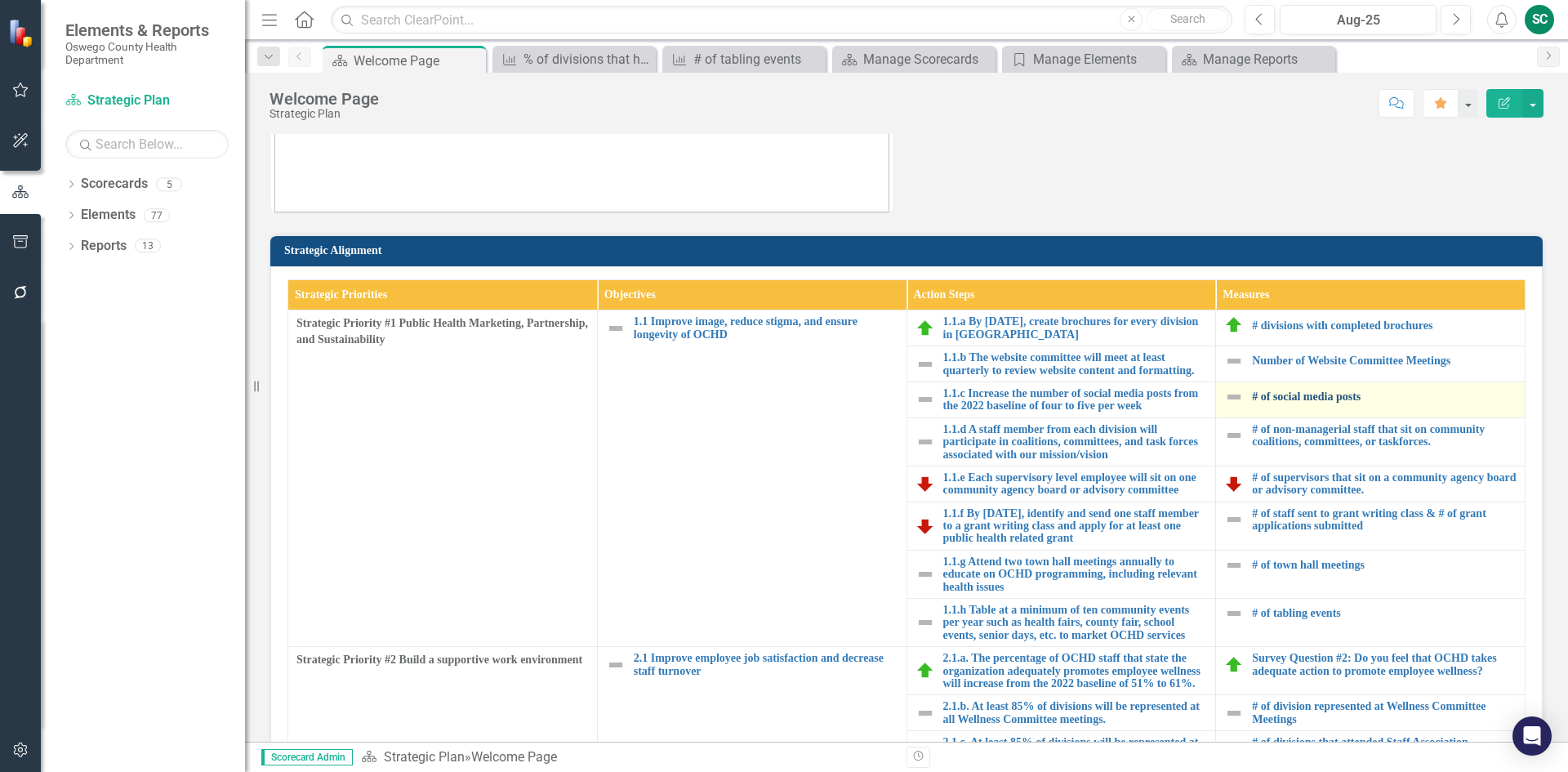
click at [1312, 394] on link "# of social media posts" at bounding box center [1383, 396] width 264 height 12
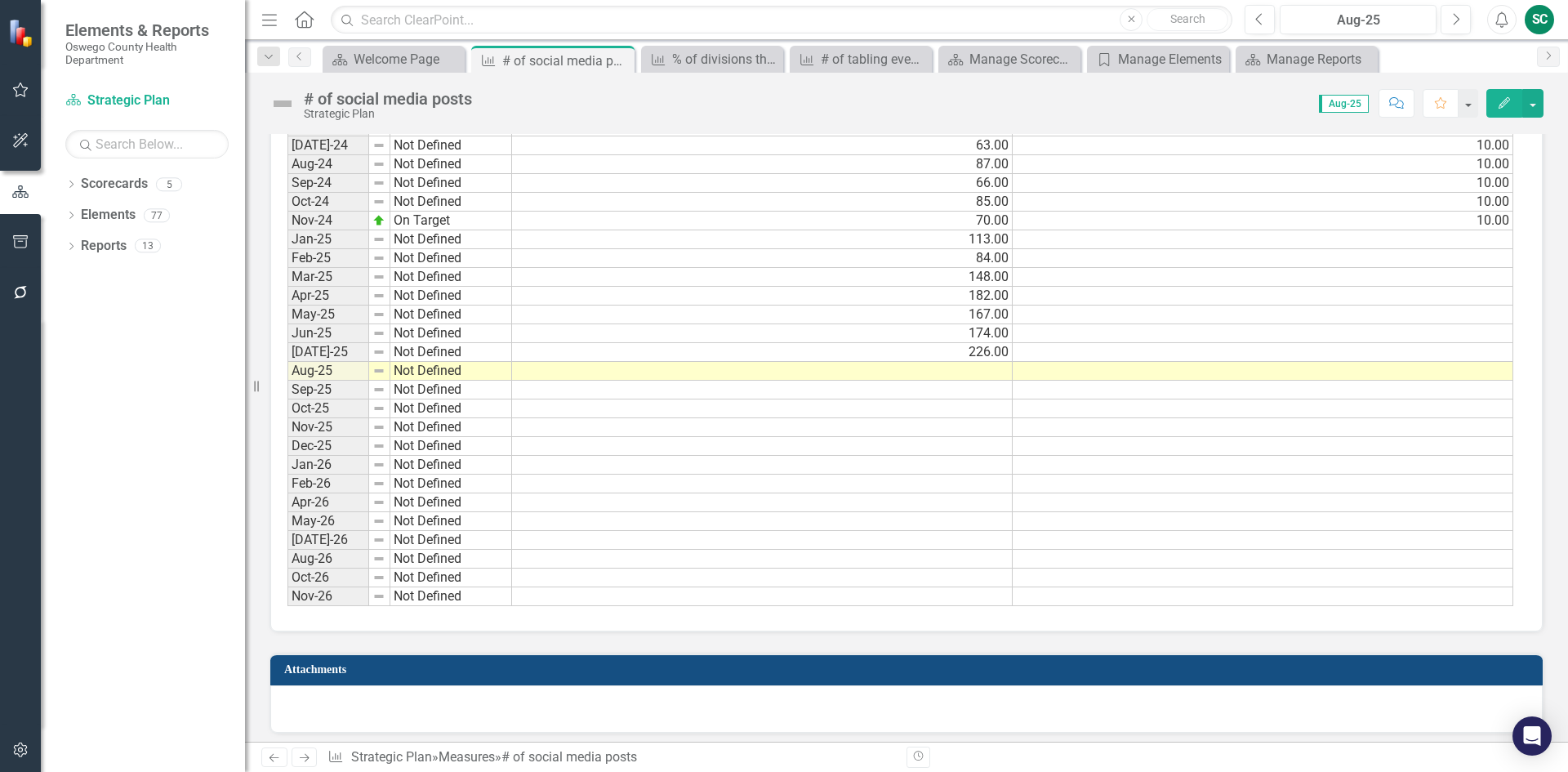
scroll to position [882, 0]
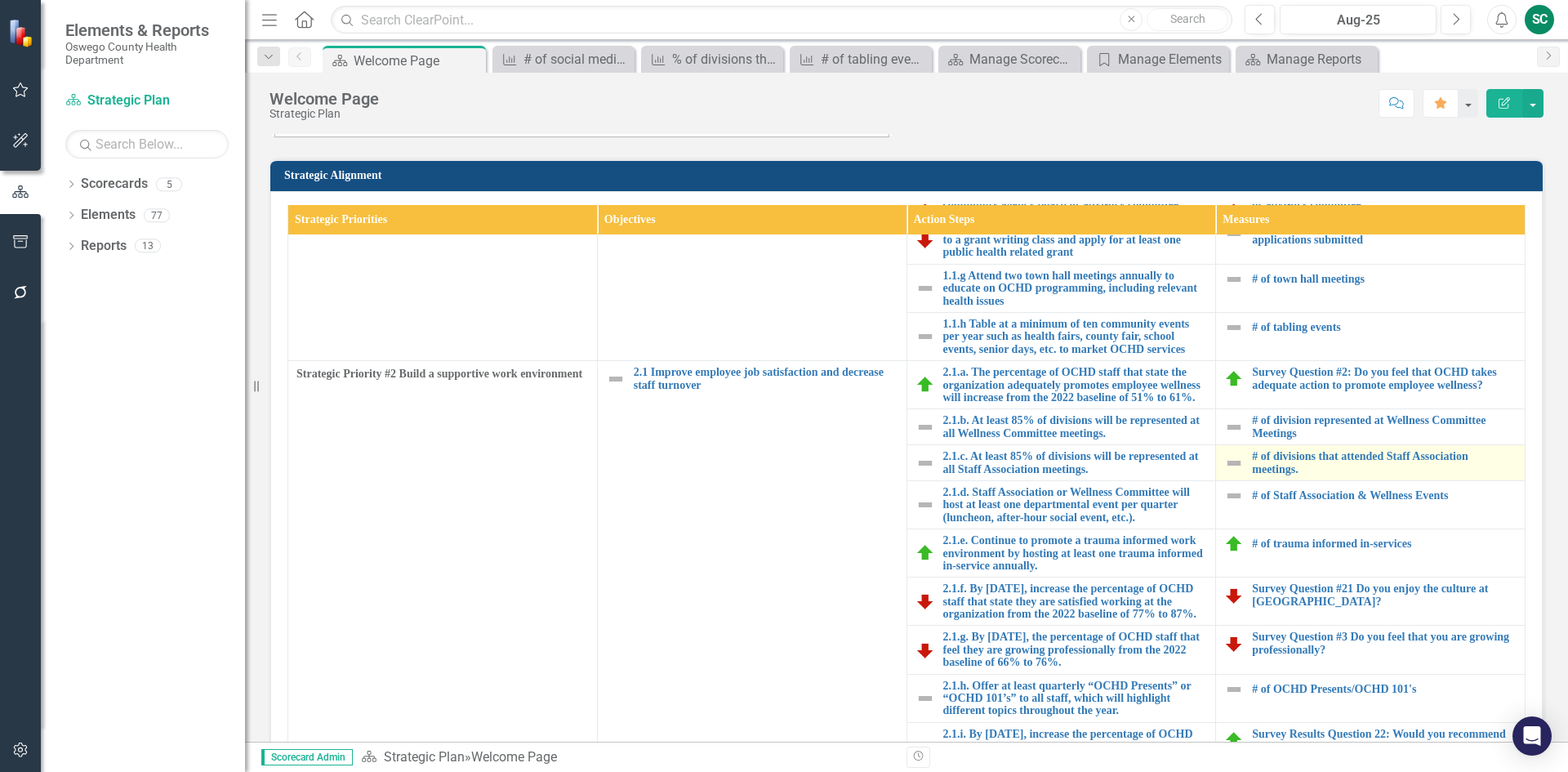
scroll to position [408, 0]
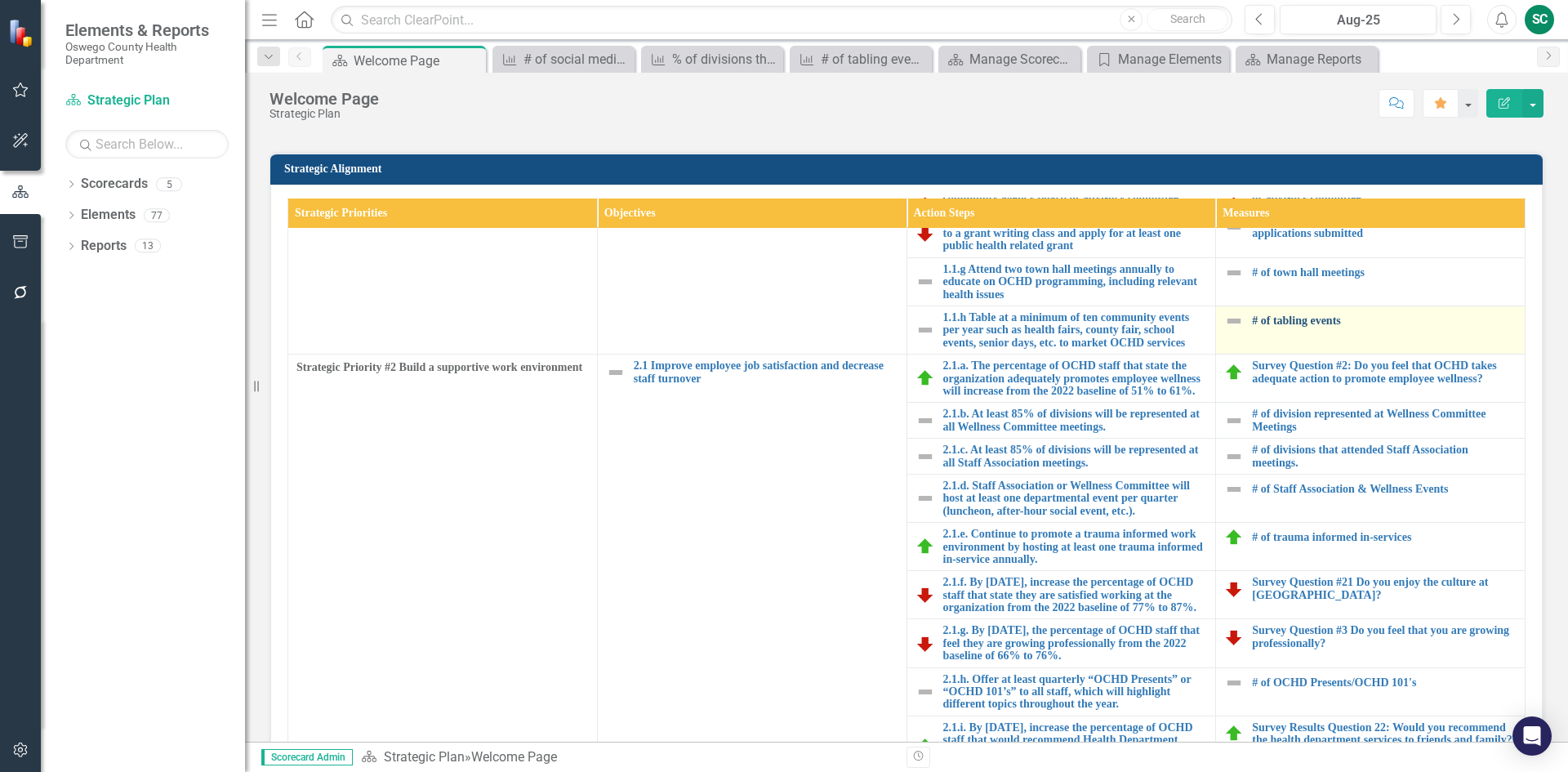
click at [1305, 315] on link "# of tabling events" at bounding box center [1383, 320] width 264 height 12
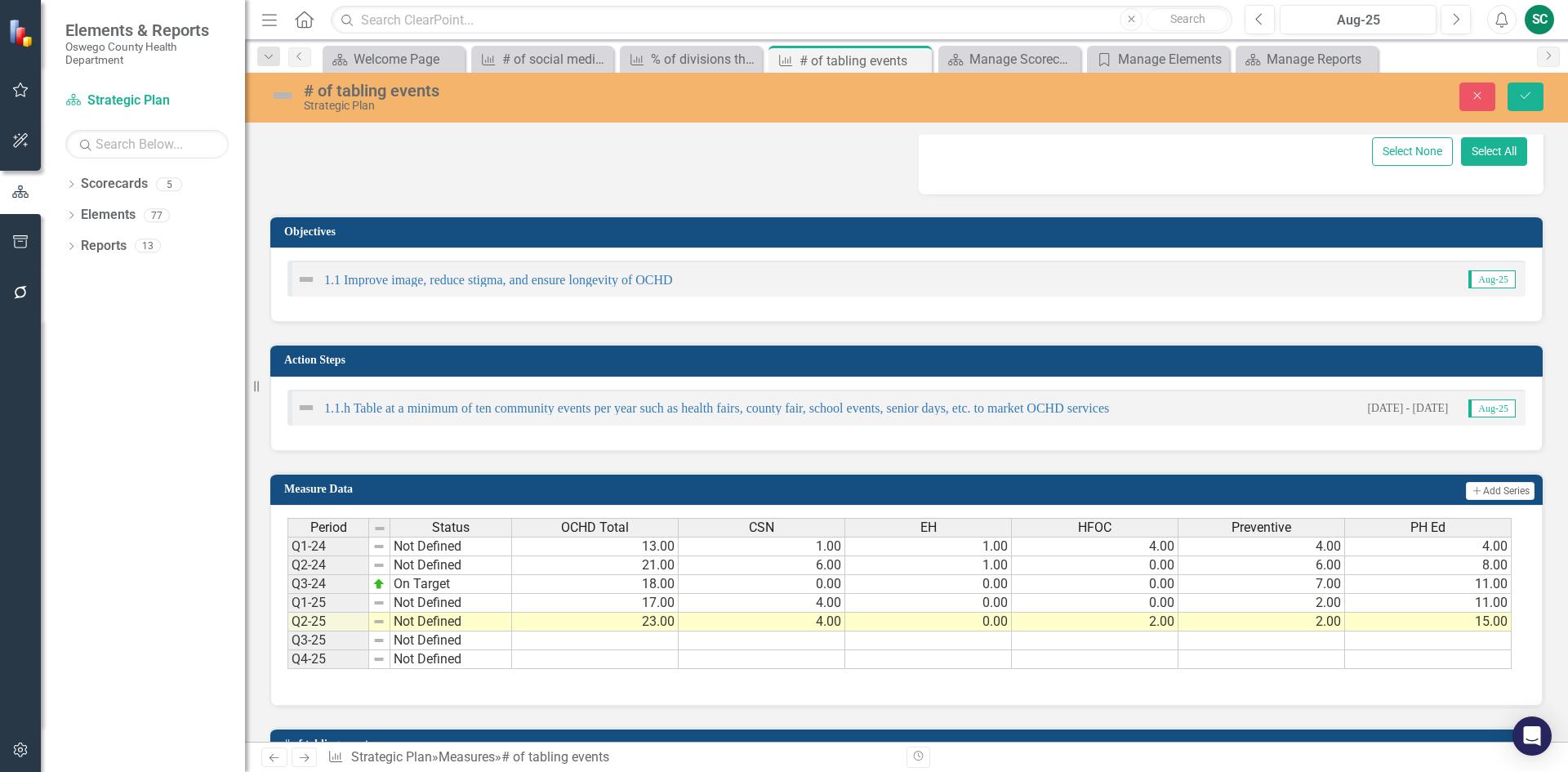
scroll to position [245, 0]
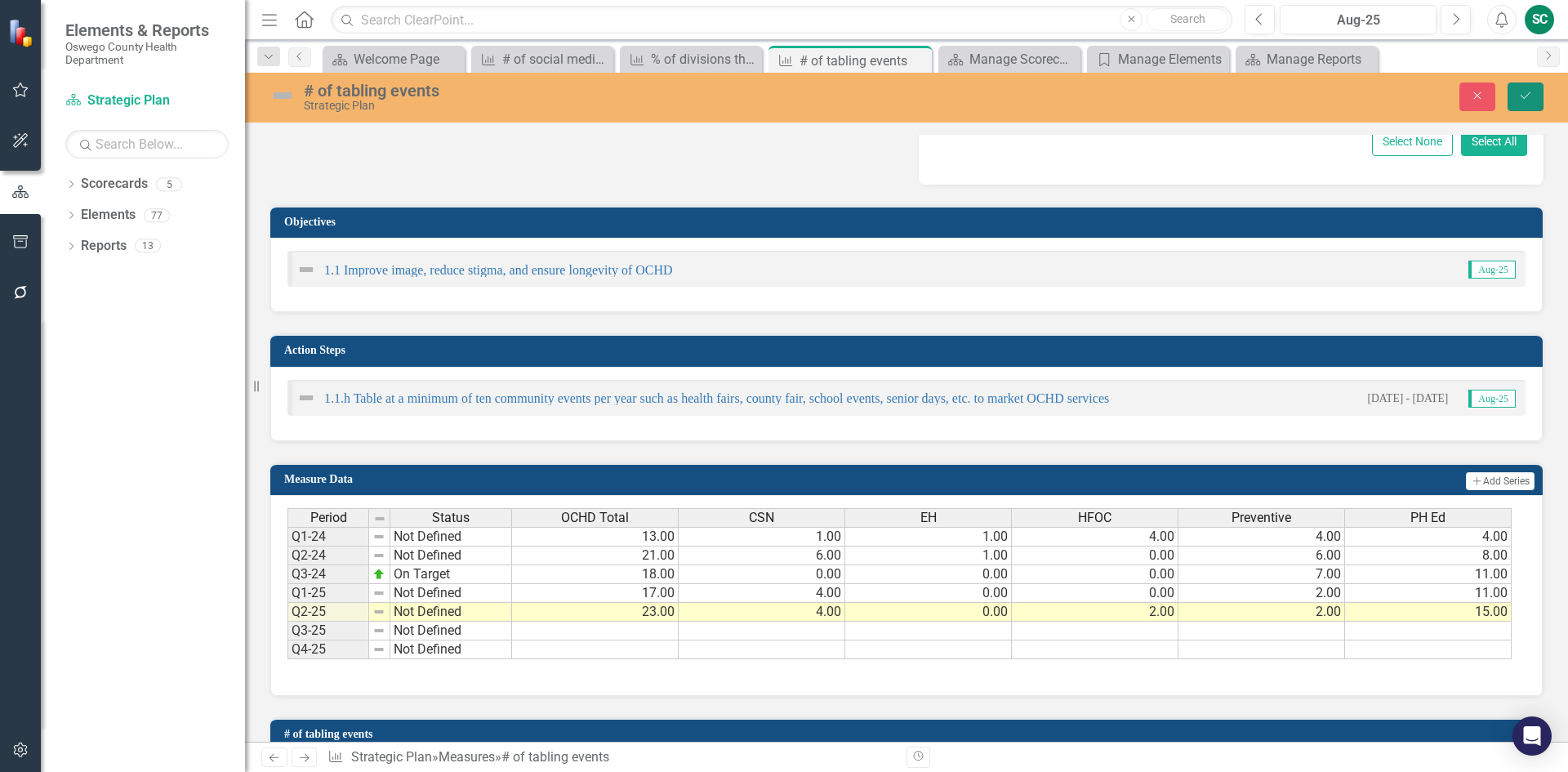
click at [1524, 99] on icon "Save" at bounding box center [1525, 96] width 15 height 11
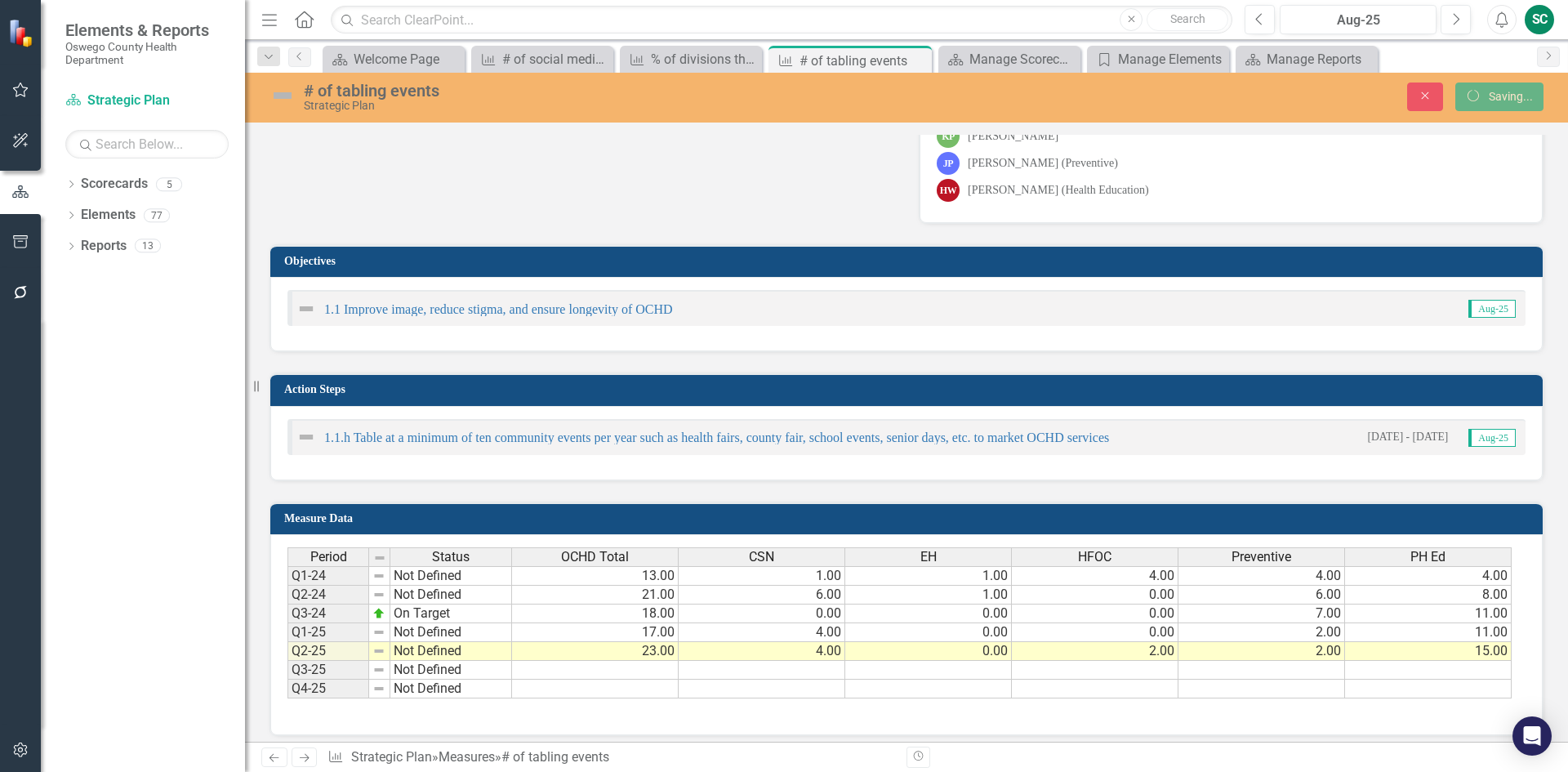
scroll to position [0, 0]
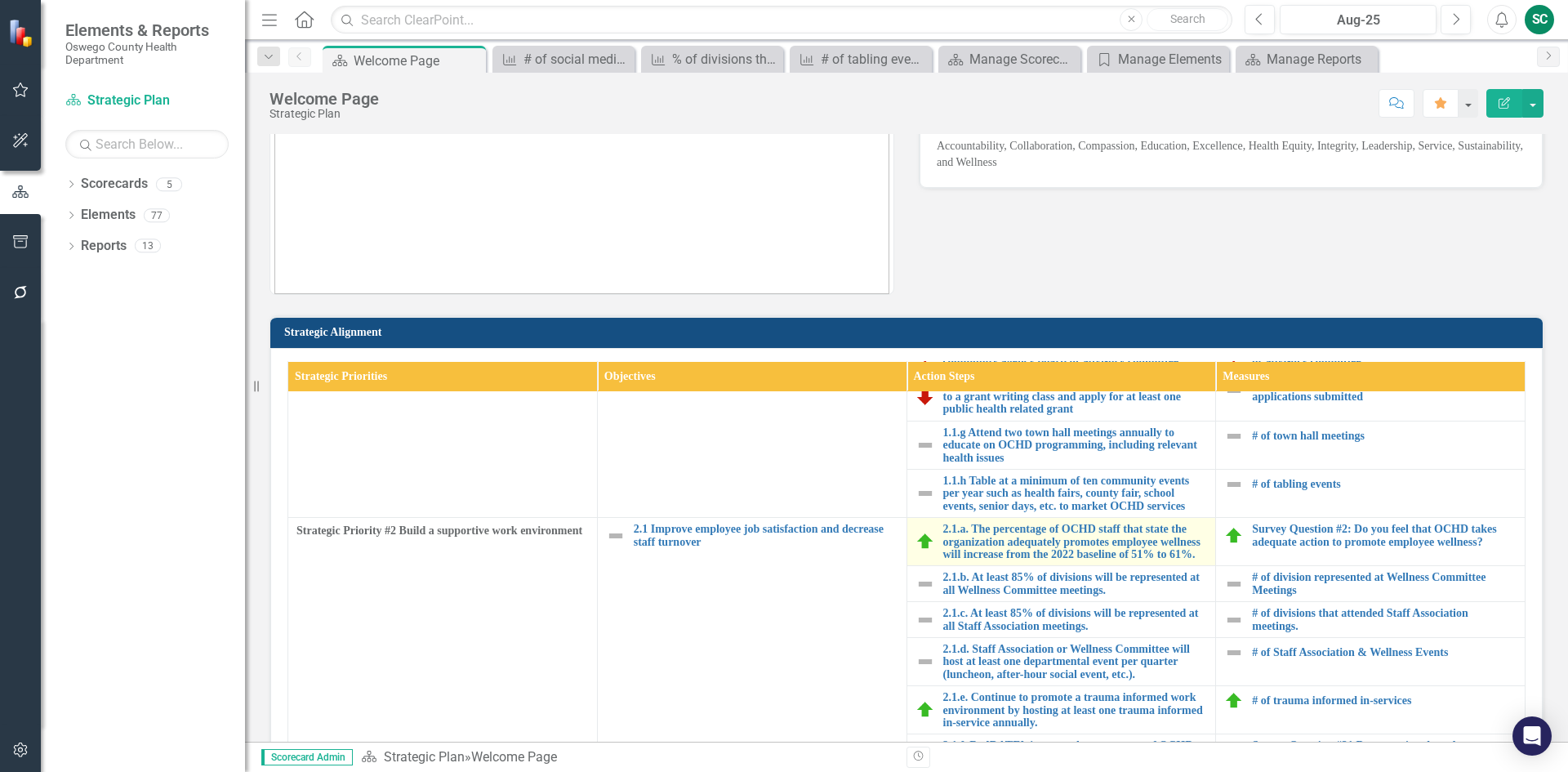
scroll to position [490, 0]
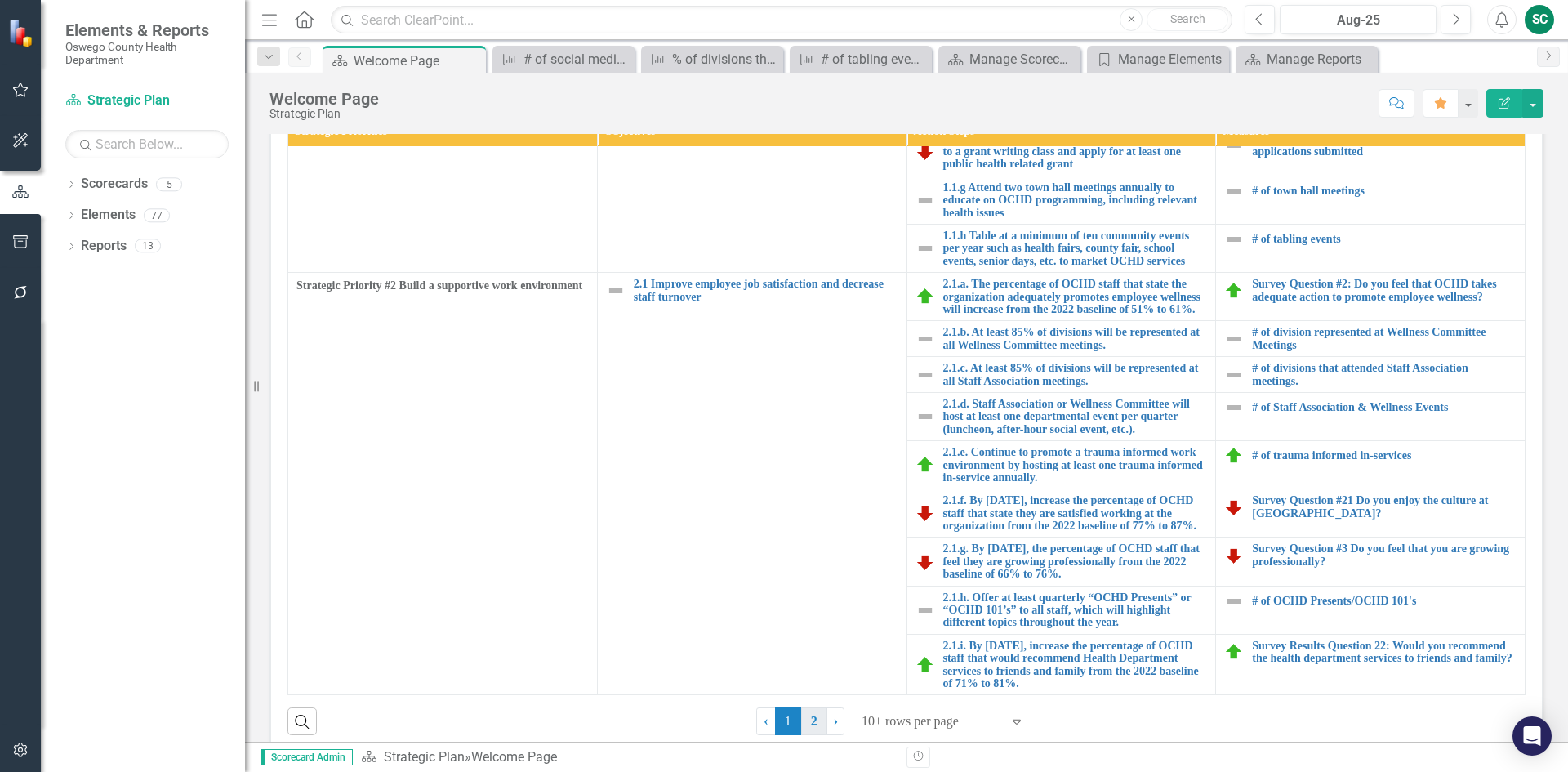
click at [802, 719] on link "2" at bounding box center [814, 721] width 26 height 28
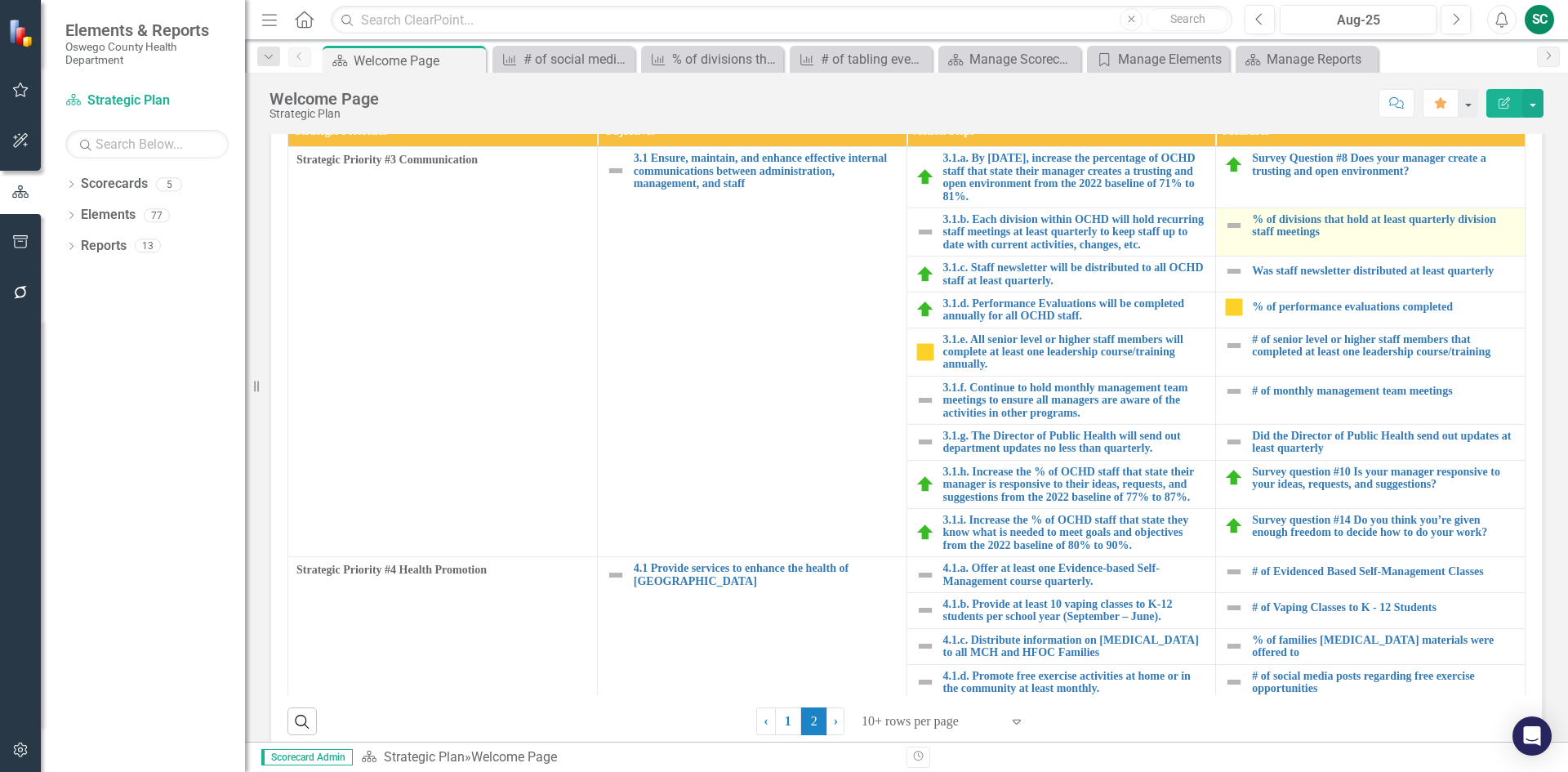
click at [1299, 238] on td "% of divisions that hold at least quarterly division staff meetings Edit Edit M…" at bounding box center [1371, 232] width 310 height 48
click at [1300, 232] on link "% of divisions that hold at least quarterly division staff meetings" at bounding box center [1383, 225] width 264 height 25
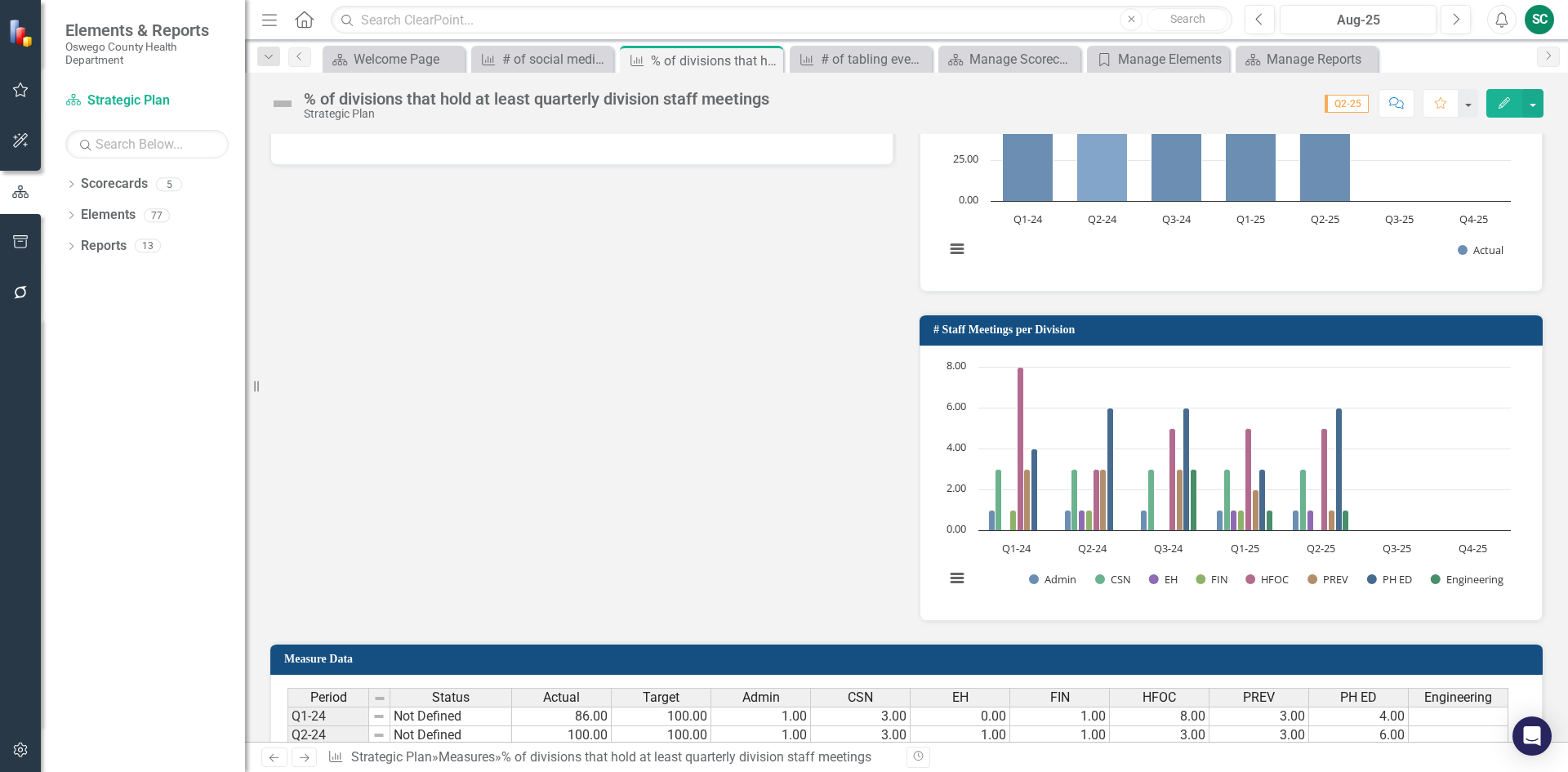
scroll to position [980, 0]
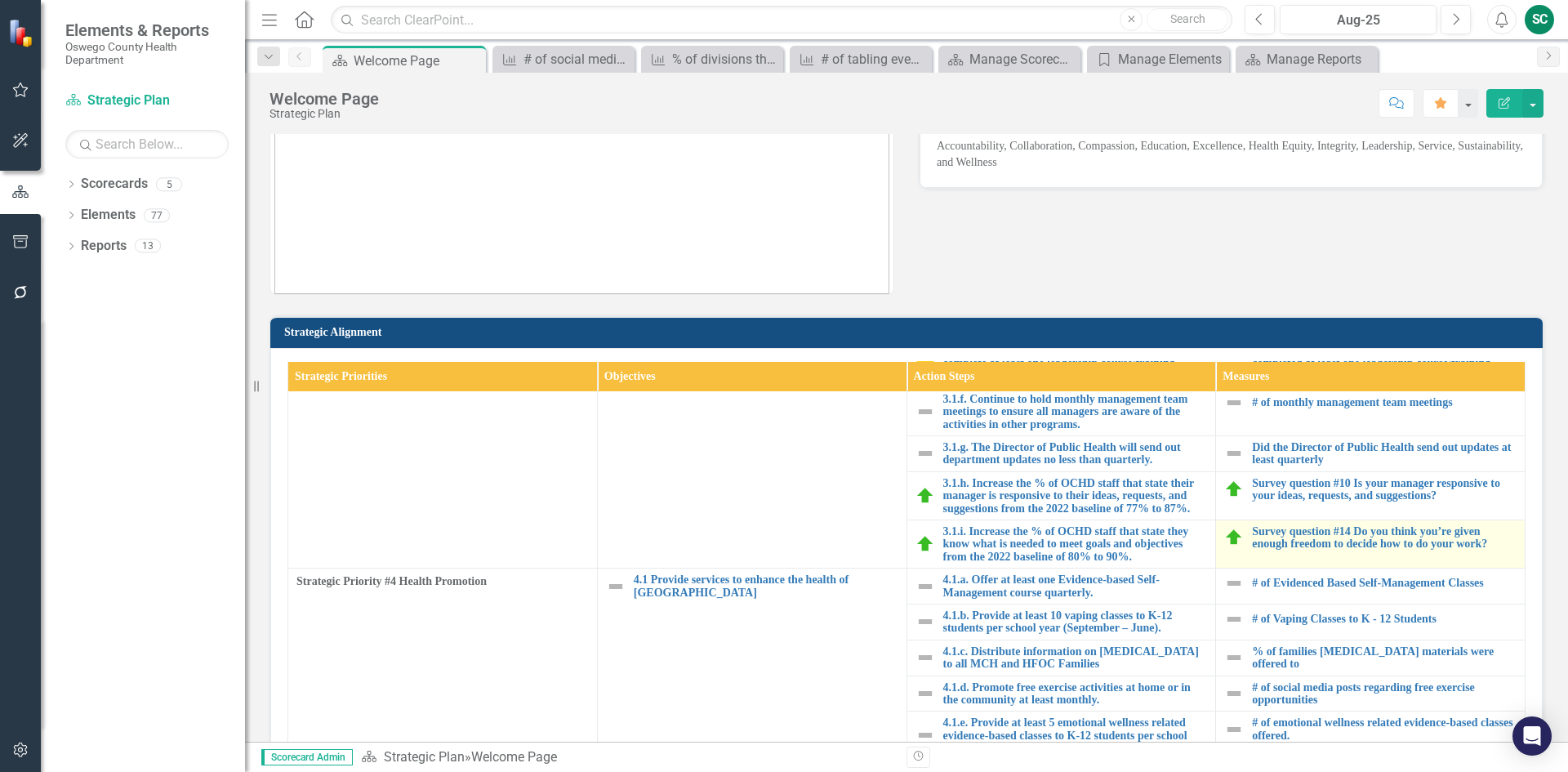
scroll to position [163, 0]
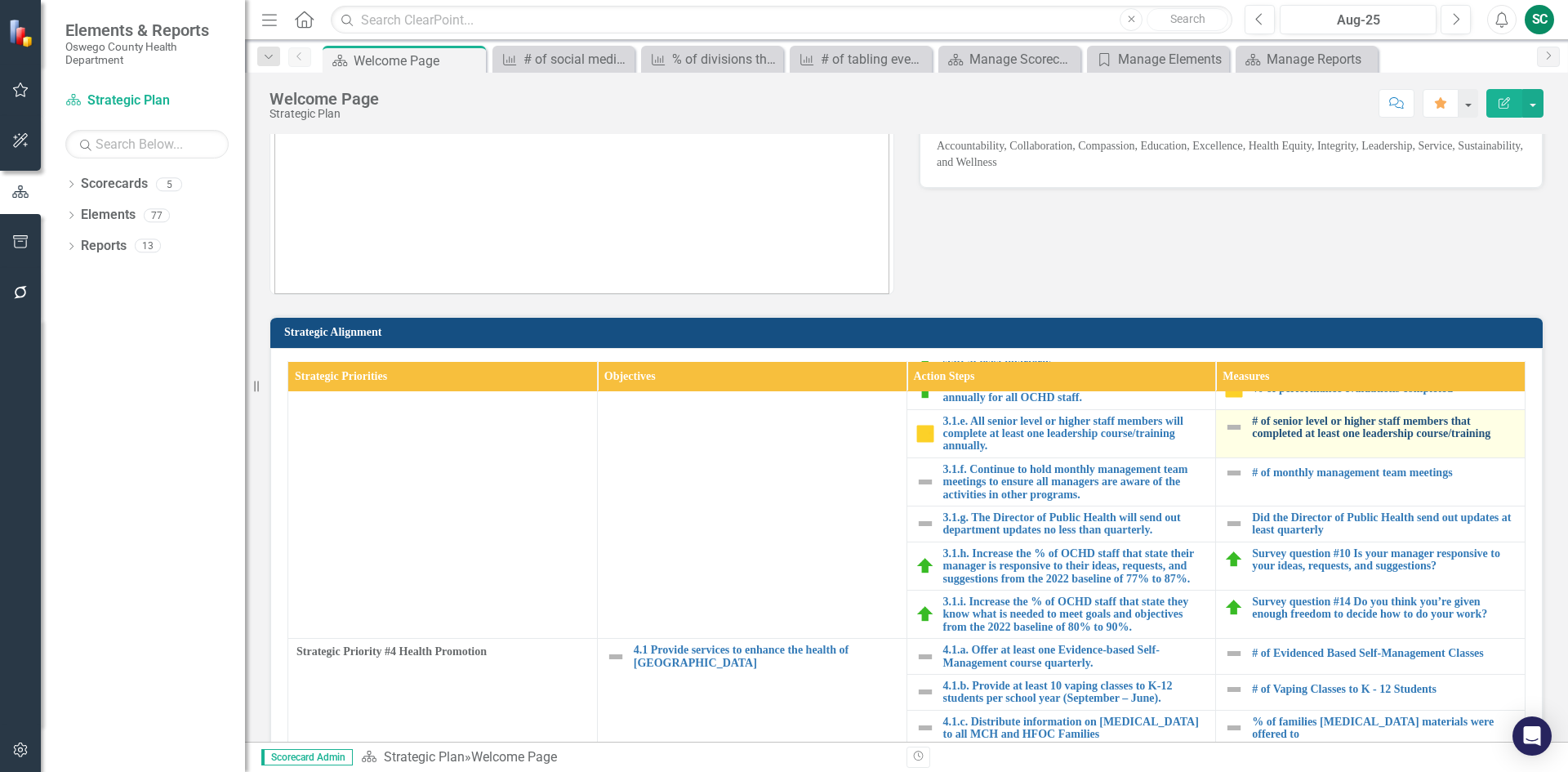
click at [1345, 433] on link "# of senior level or higher staff members that completed at least one leadershi…" at bounding box center [1383, 427] width 264 height 25
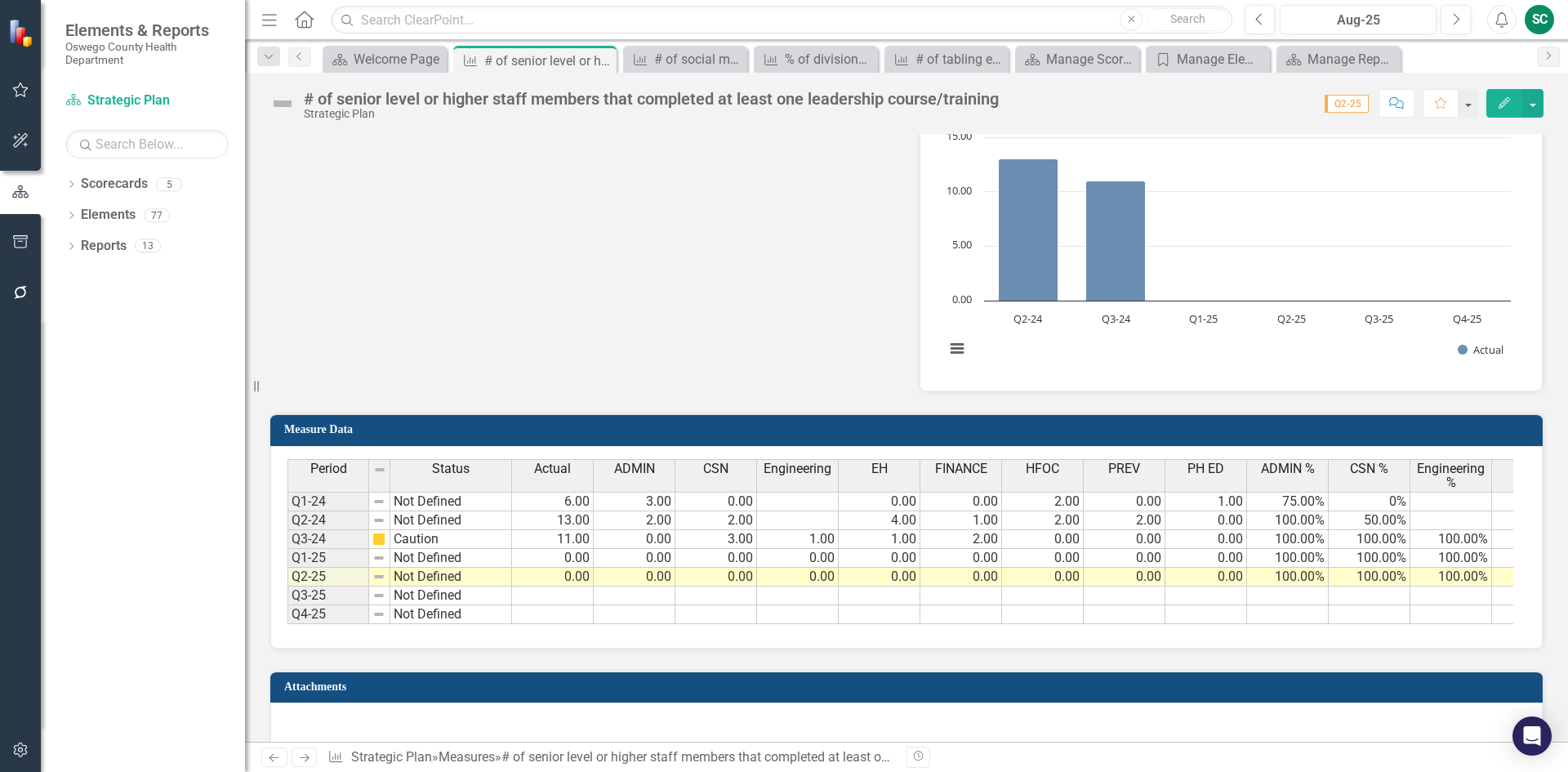
scroll to position [1305, 0]
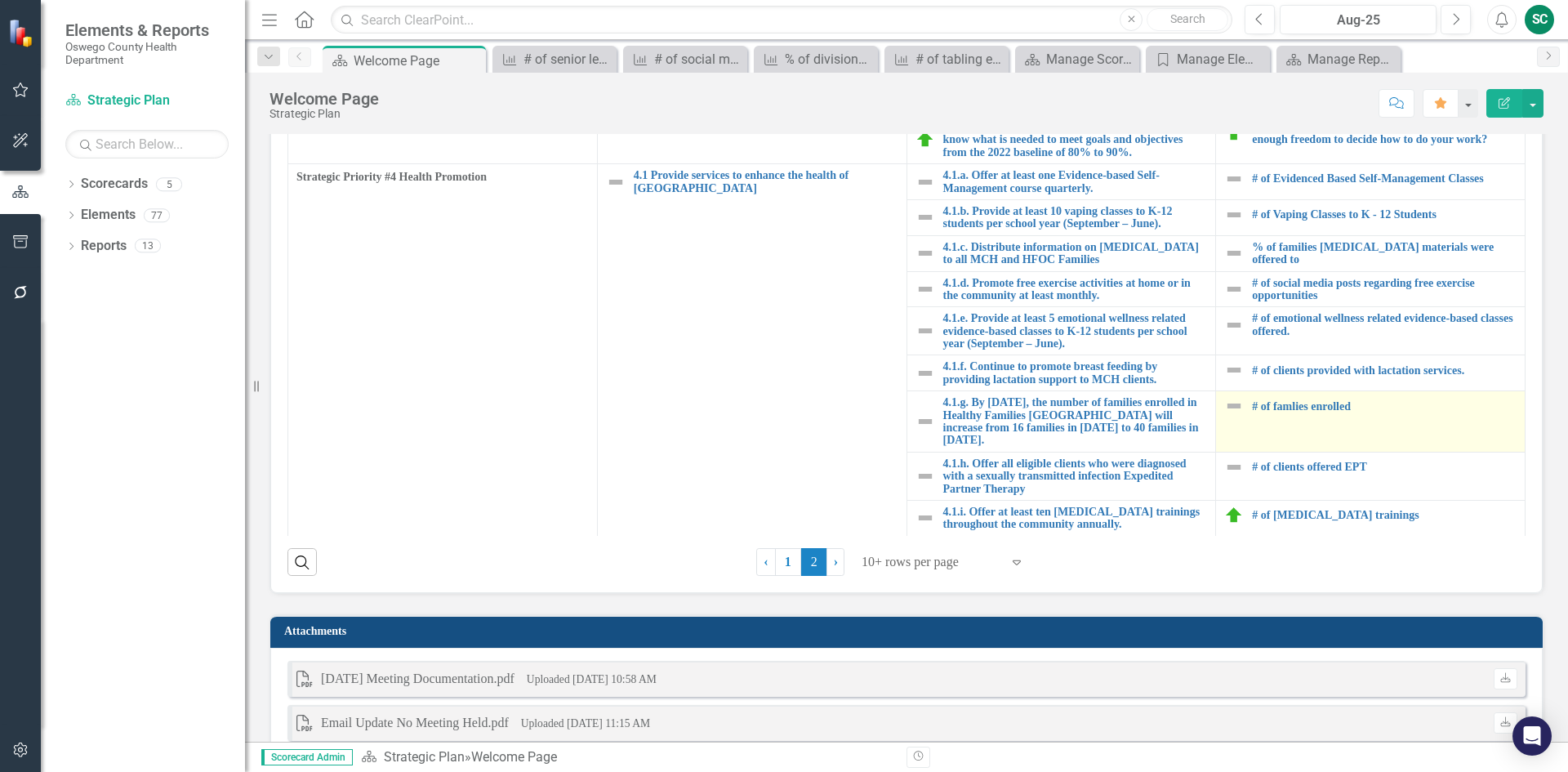
scroll to position [653, 0]
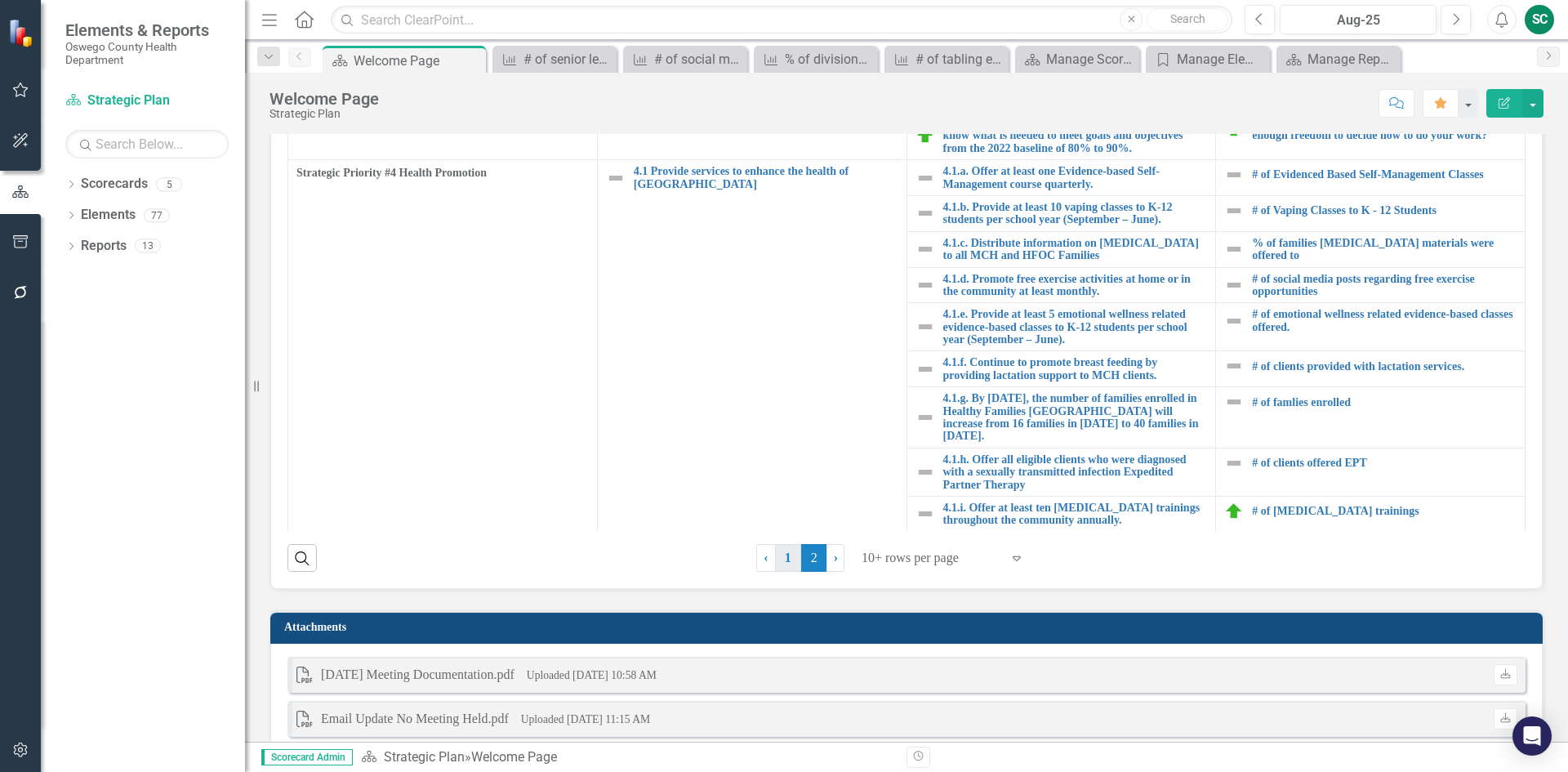
click at [778, 554] on link "1" at bounding box center [788, 558] width 26 height 28
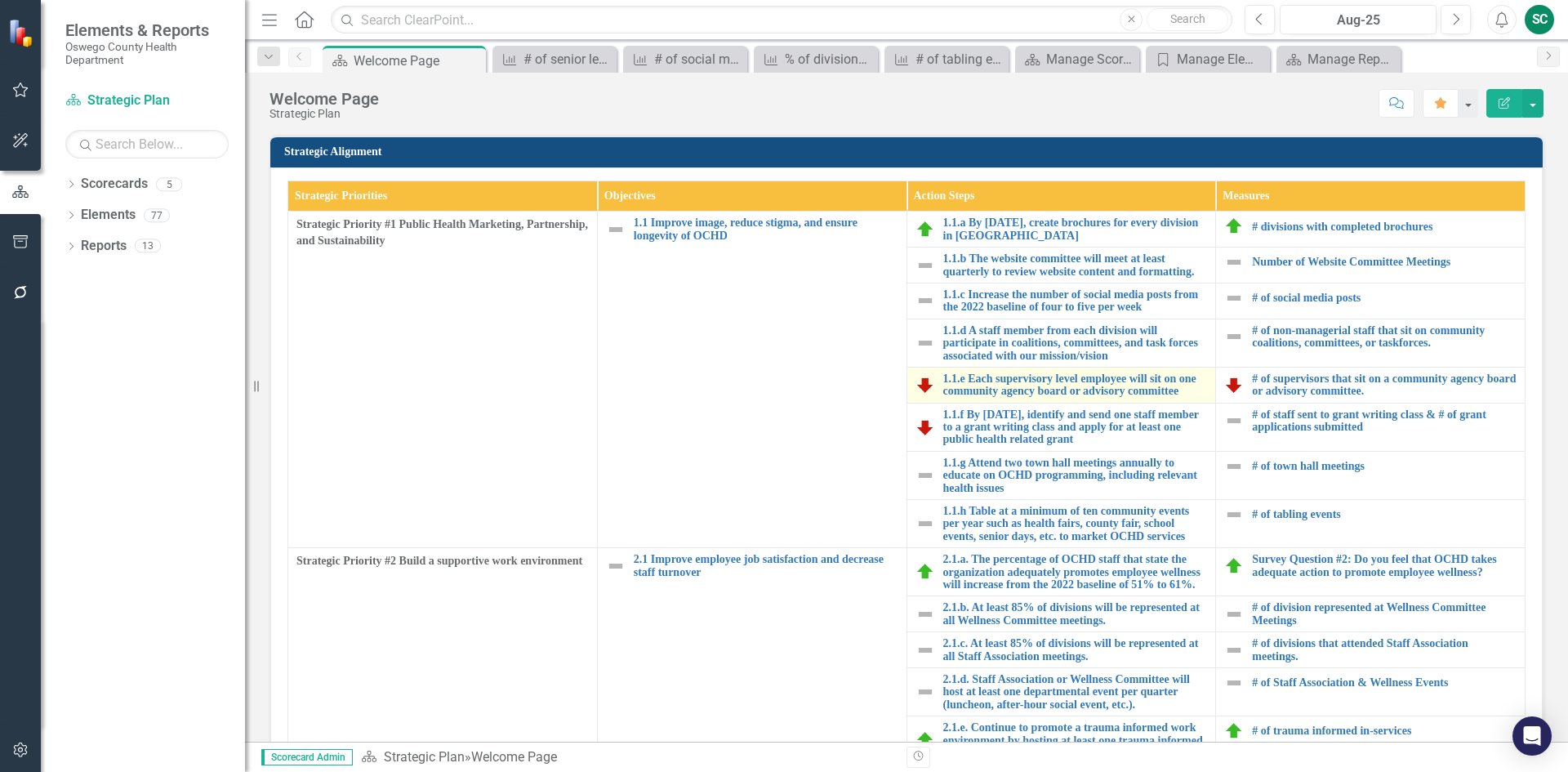
scroll to position [490, 0]
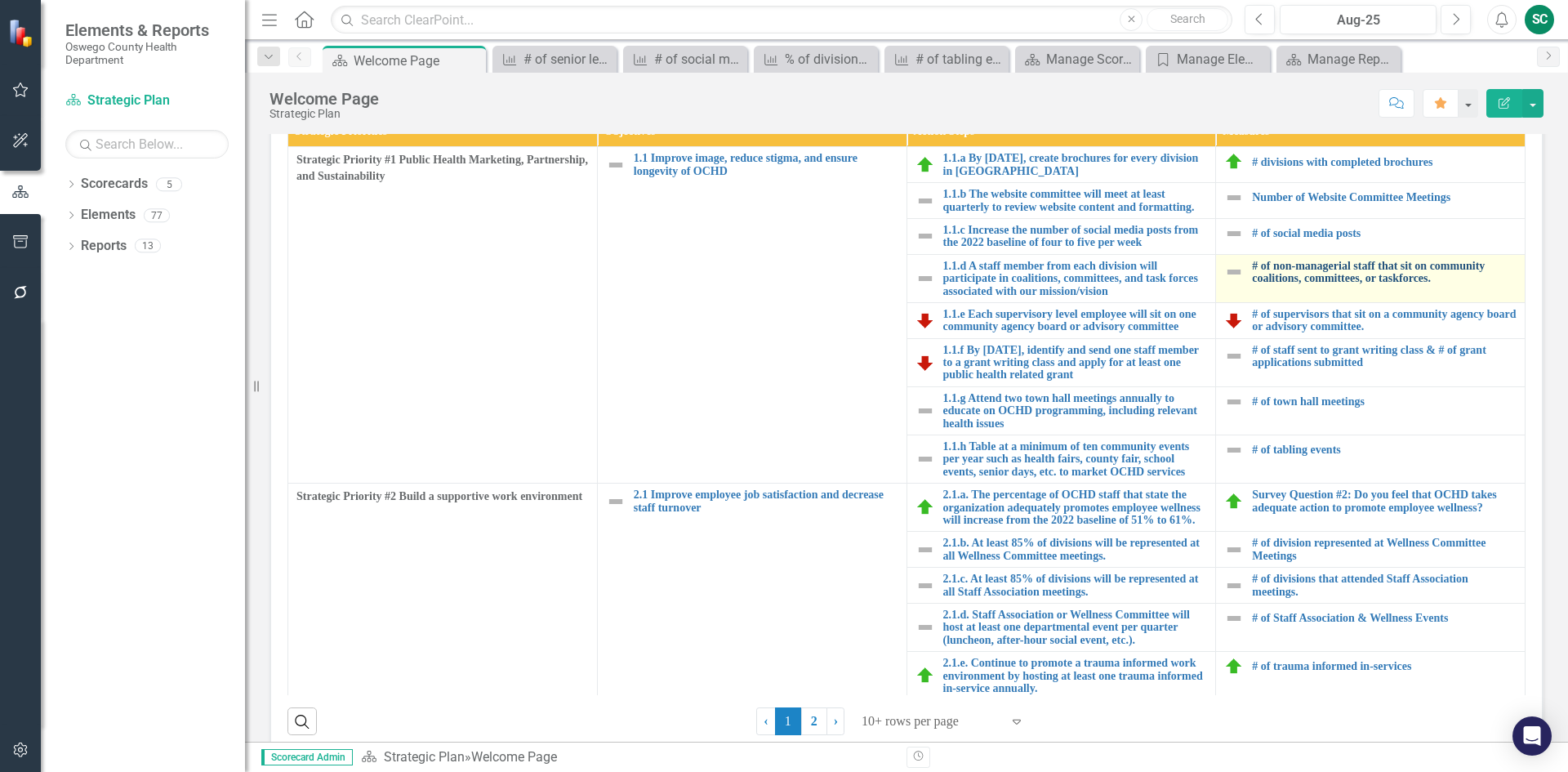
click at [1355, 277] on link "# of non-managerial staff that sit on community coalitions, committees, or task…" at bounding box center [1383, 272] width 264 height 25
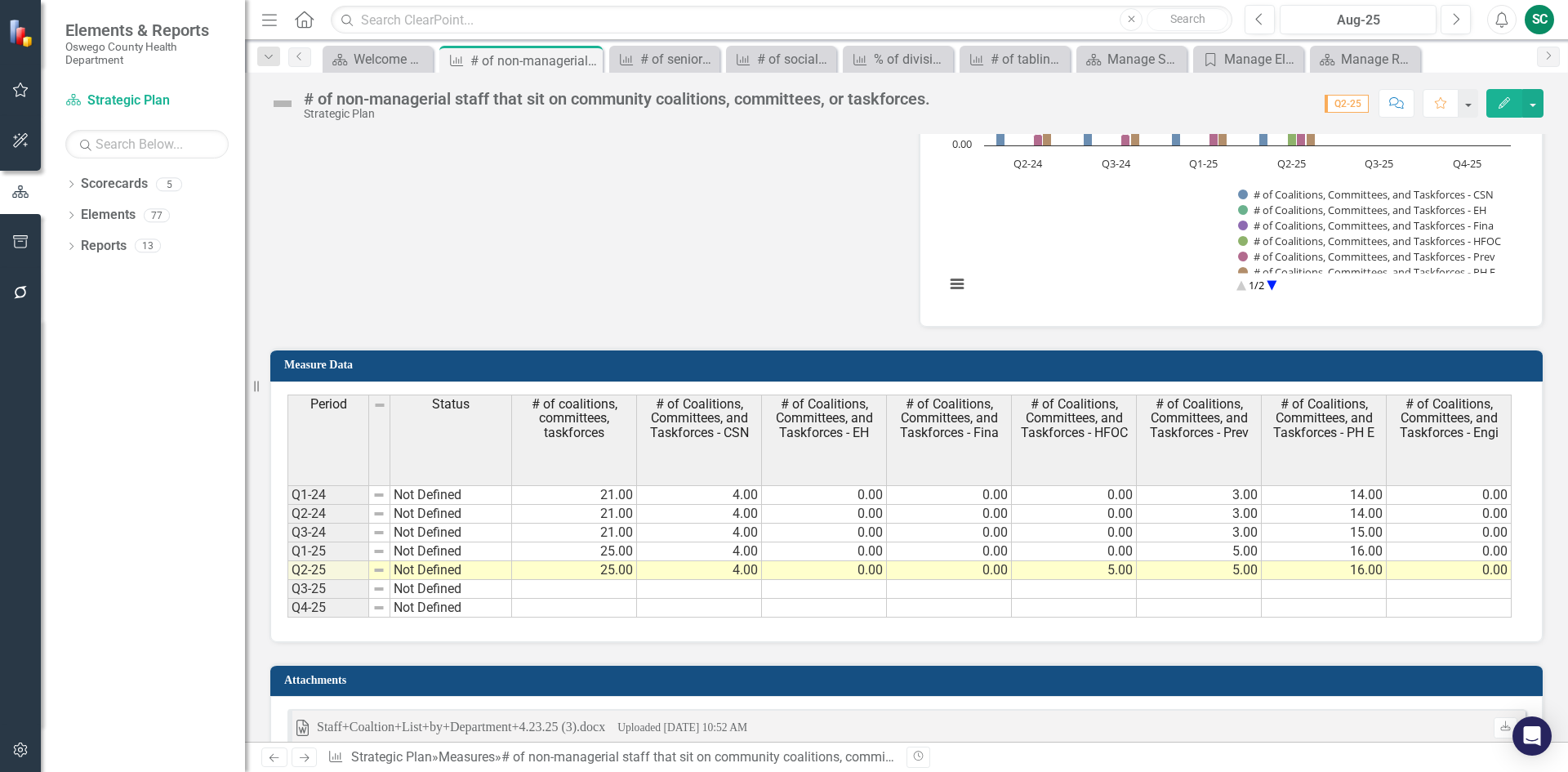
scroll to position [1083, 0]
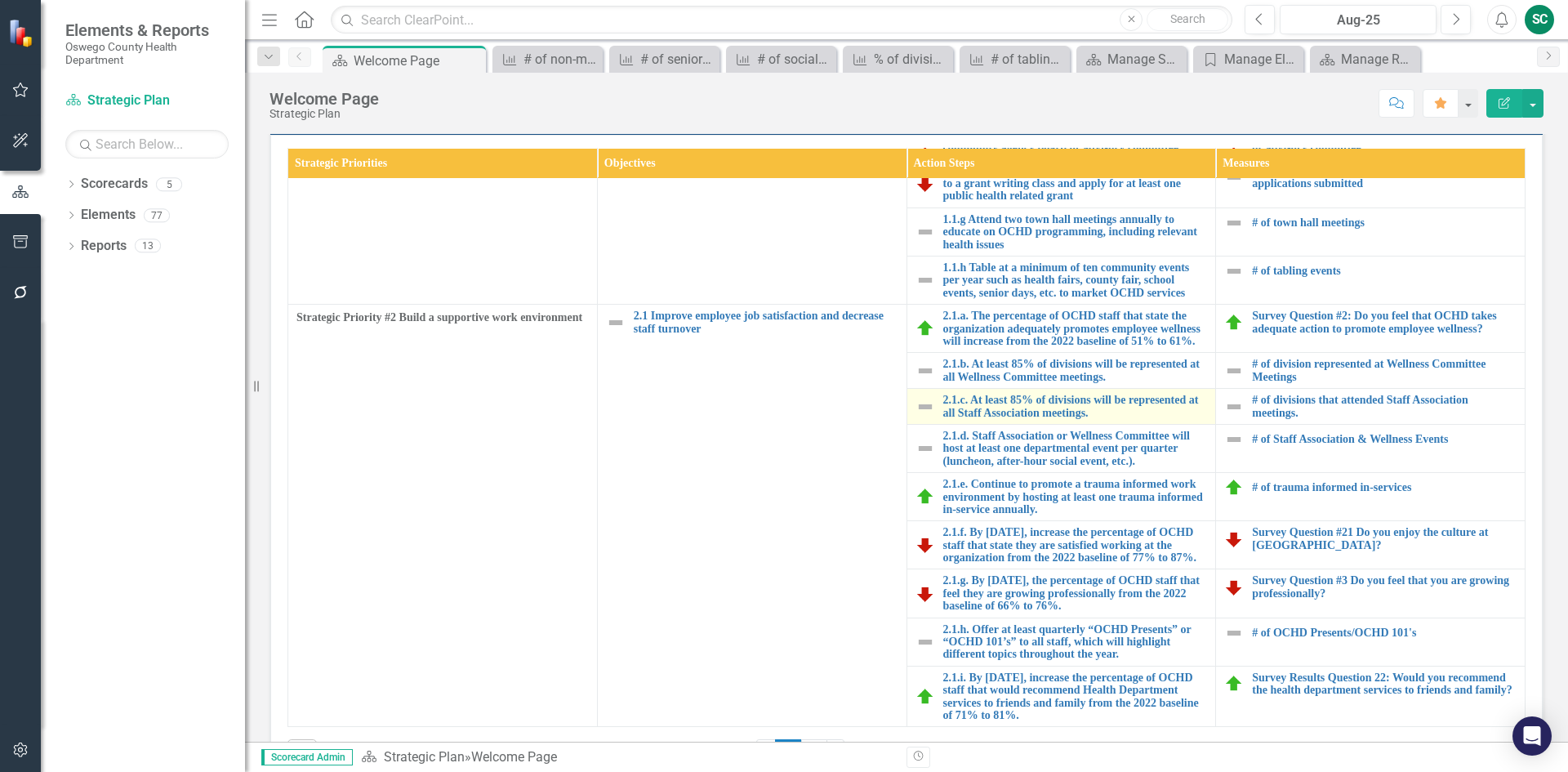
scroll to position [490, 0]
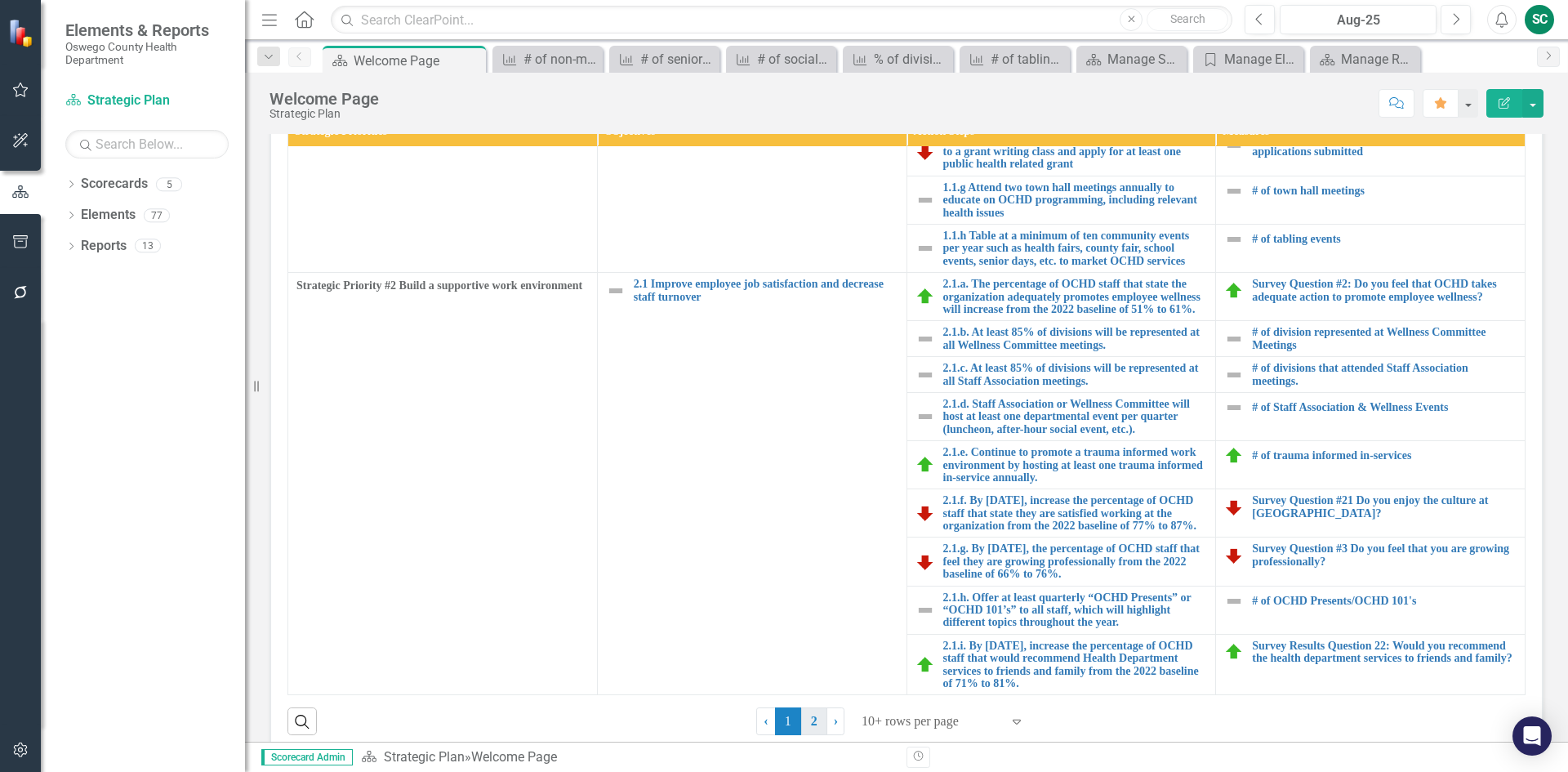
click at [809, 721] on link "2" at bounding box center [814, 721] width 26 height 28
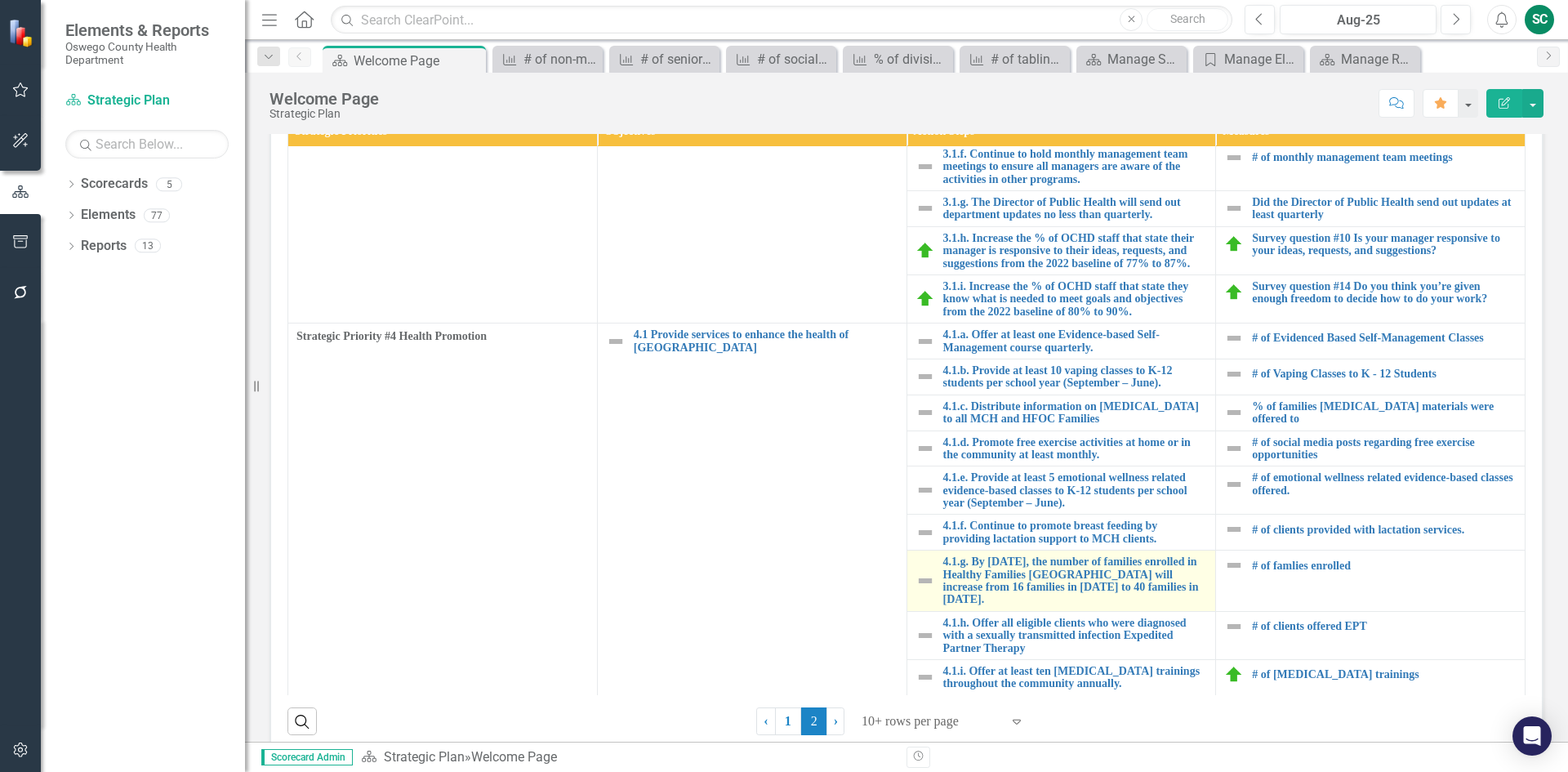
scroll to position [817, 0]
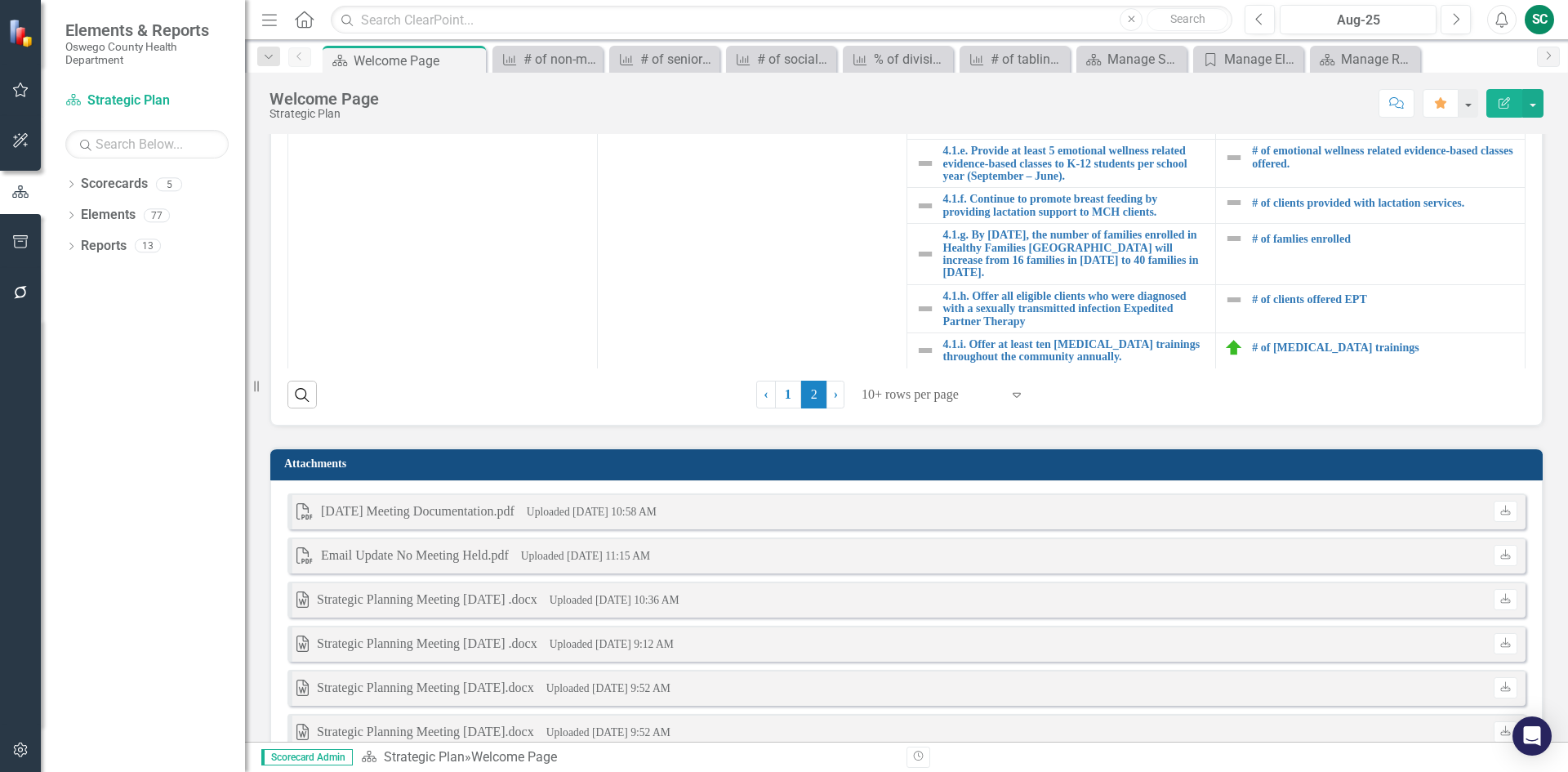
click at [306, 27] on icon at bounding box center [304, 19] width 19 height 17
